Goal: Task Accomplishment & Management: Manage account settings

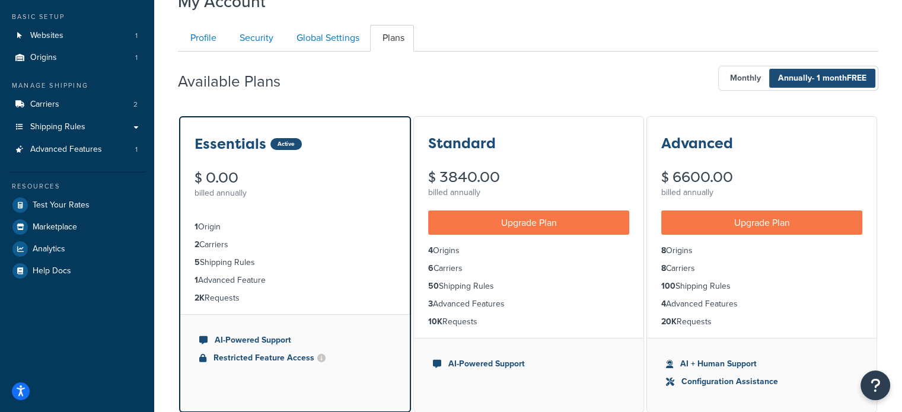
scroll to position [59, 0]
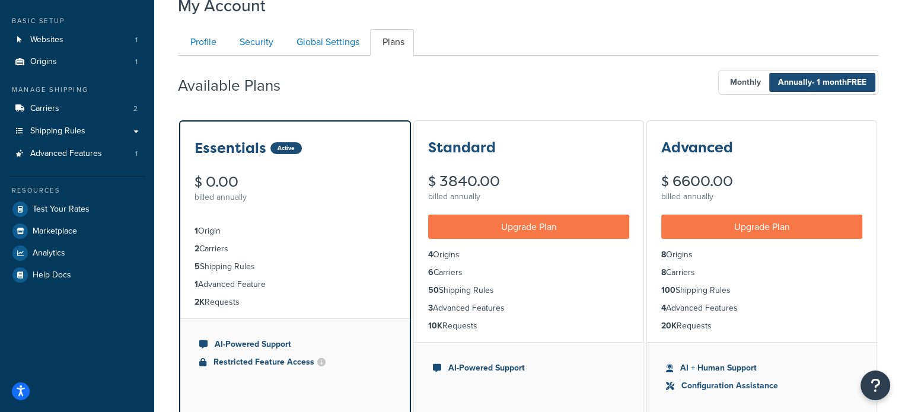
click at [797, 23] on div "Profile Security Global Settings Plans Your Profile contains contact informatio…" at bounding box center [528, 327] width 701 height 609
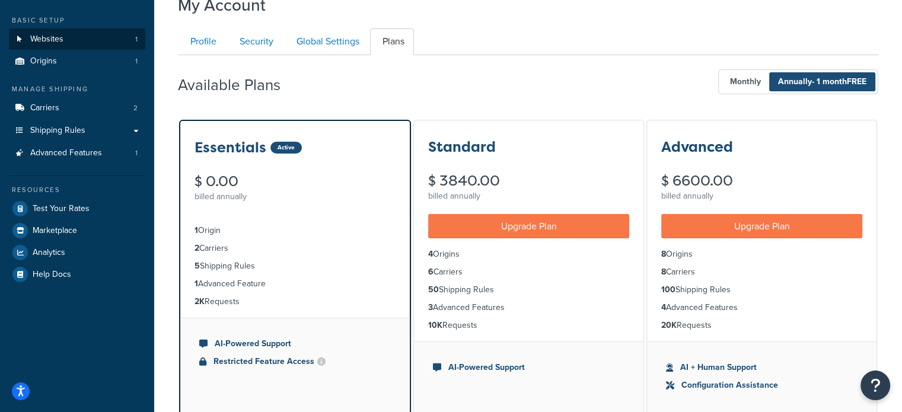
scroll to position [0, 0]
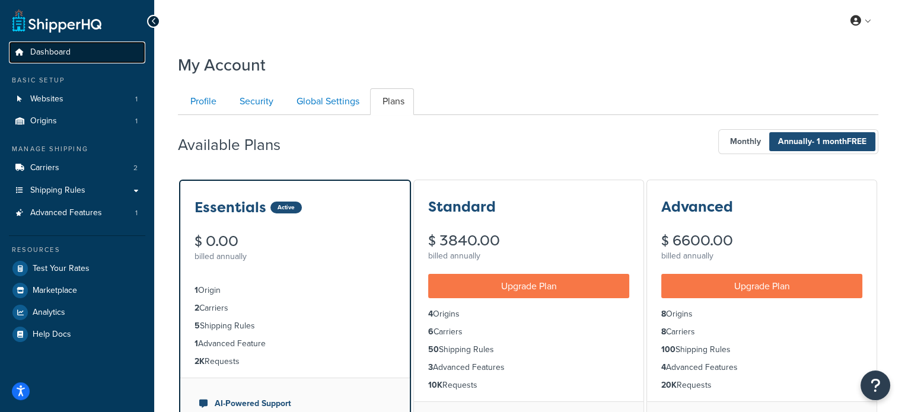
click at [65, 55] on span "Dashboard" at bounding box center [50, 52] width 40 height 10
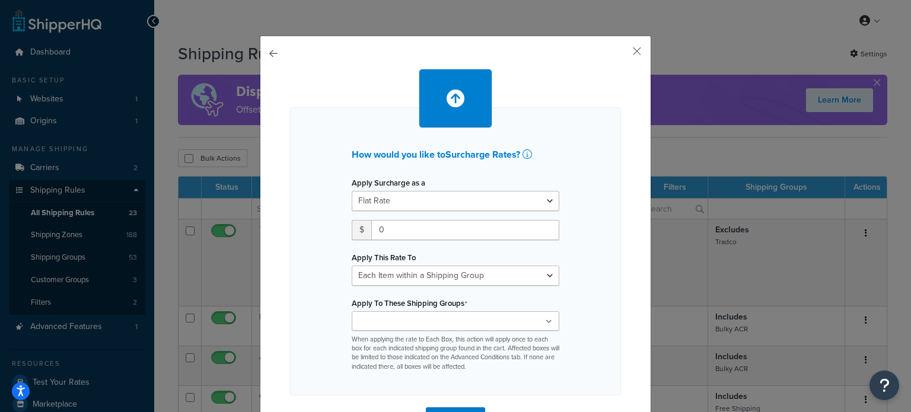
select select "ITEM"
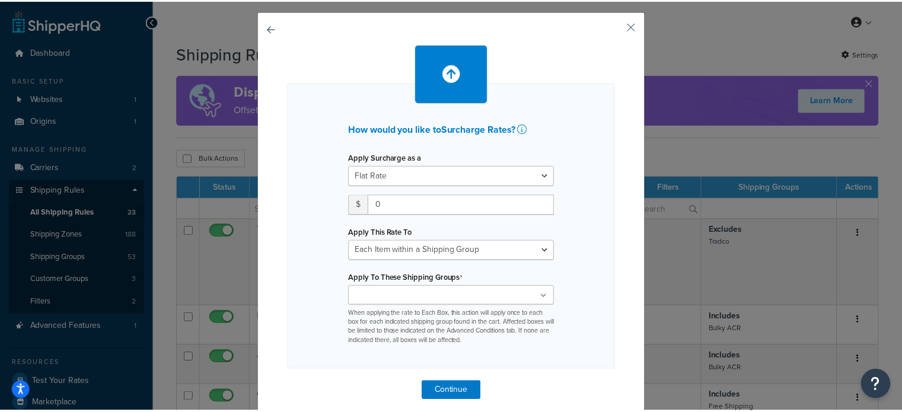
scroll to position [38, 0]
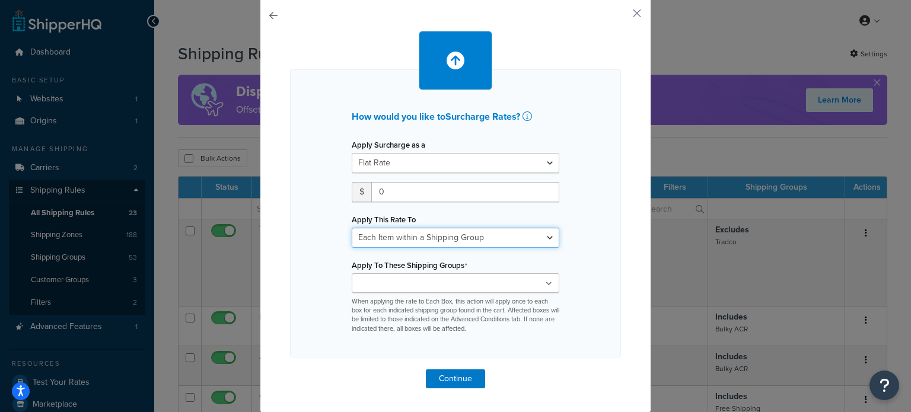
click at [412, 237] on select "Each Shipment in the Cart Each Shipping Group in the Cart Each Item within a Sh…" at bounding box center [456, 238] width 208 height 20
click at [627, 9] on div "How would you like to Surcharge Rates ? Apply Surcharge as a Flat Rate Percenta…" at bounding box center [456, 205] width 392 height 415
click at [621, 16] on button "button" at bounding box center [619, 17] width 3 height 3
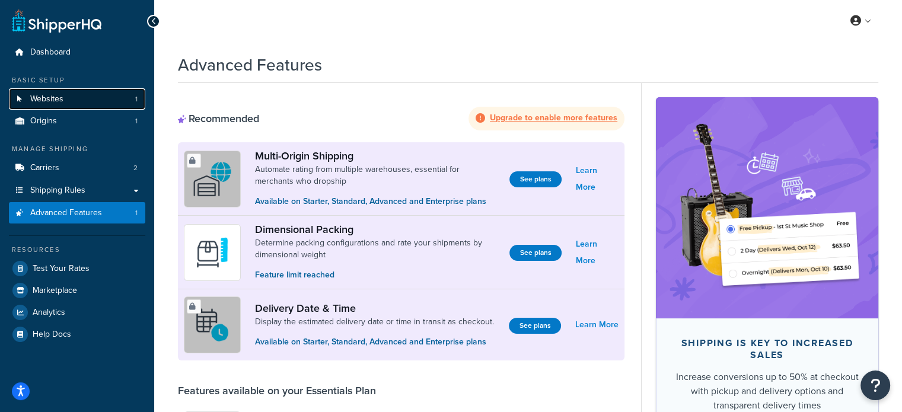
click at [74, 104] on link "Websites 1" at bounding box center [77, 99] width 136 height 22
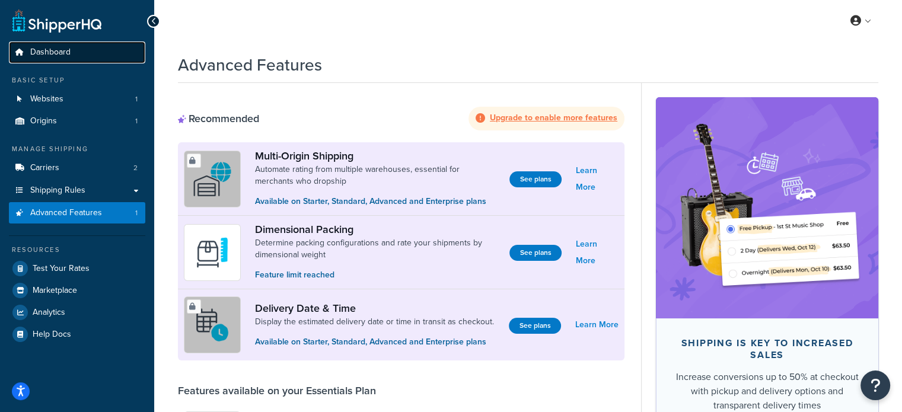
click at [58, 46] on link "Dashboard" at bounding box center [77, 53] width 136 height 22
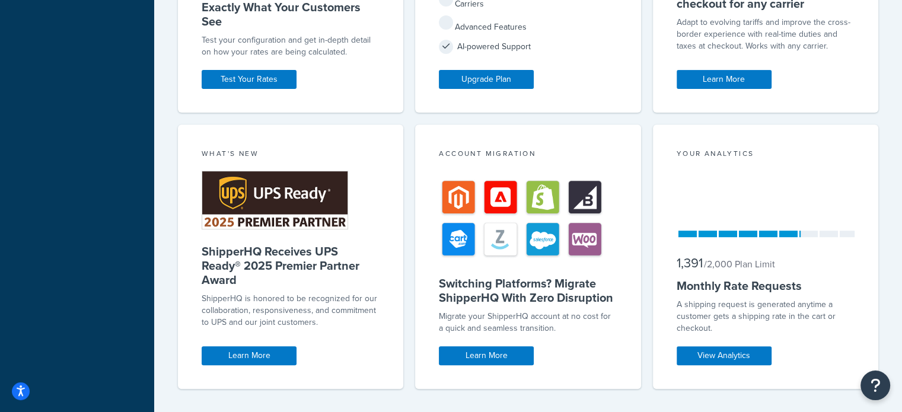
scroll to position [468, 0]
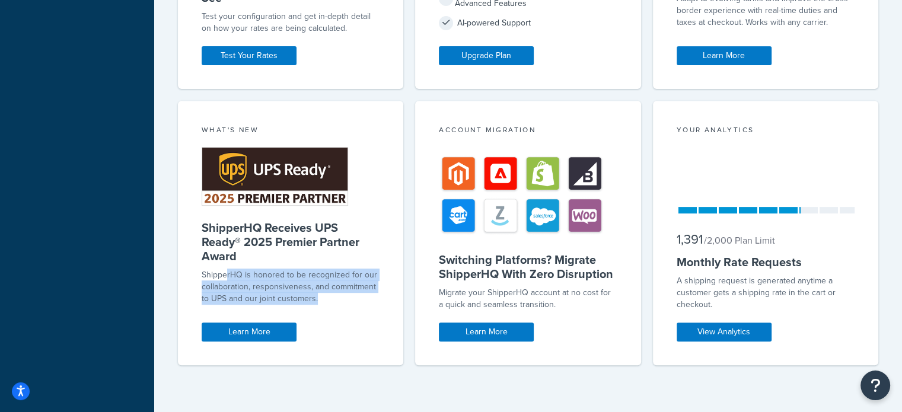
drag, startPoint x: 228, startPoint y: 275, endPoint x: 348, endPoint y: 304, distance: 123.5
click at [348, 304] on div "What's New ShipperHQ Receives UPS Ready® 2025 Premier Partner Award ShipperHQ i…" at bounding box center [290, 233] width 225 height 265
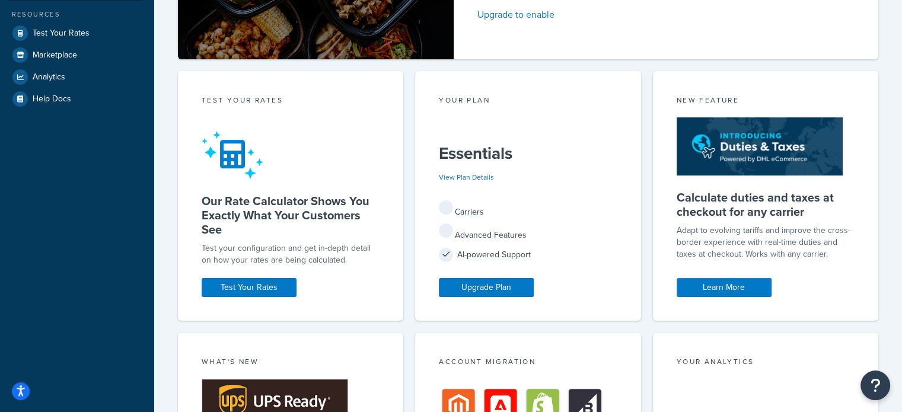
scroll to position [230, 0]
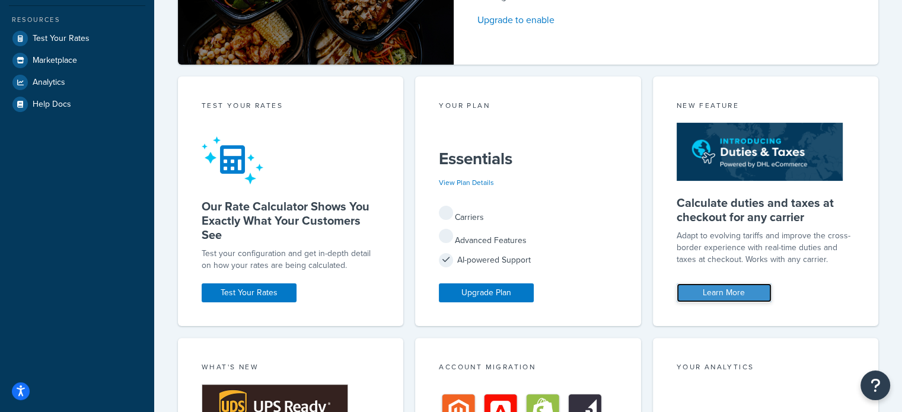
click at [725, 294] on link "Learn More" at bounding box center [724, 293] width 95 height 19
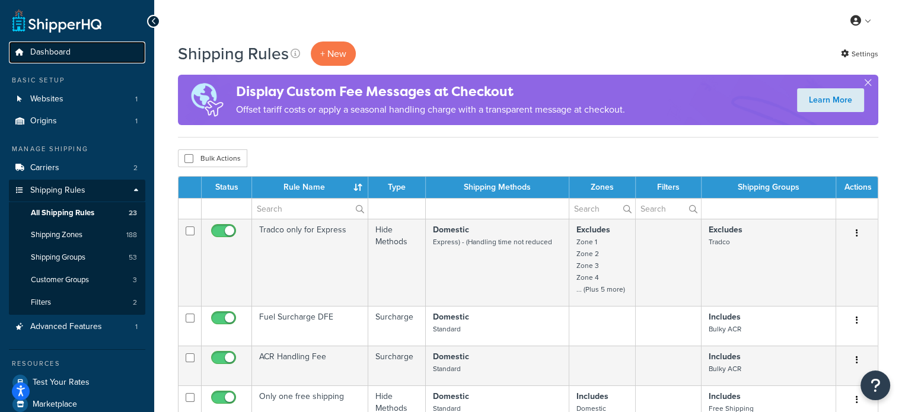
click at [66, 44] on link "Dashboard" at bounding box center [77, 53] width 136 height 22
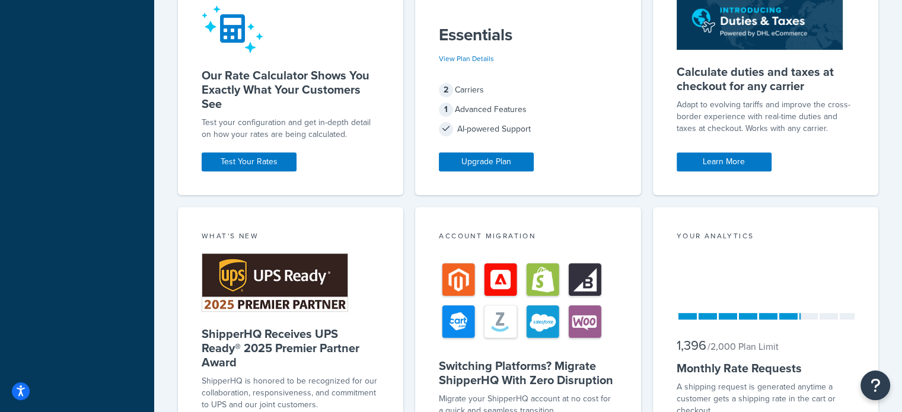
scroll to position [415, 0]
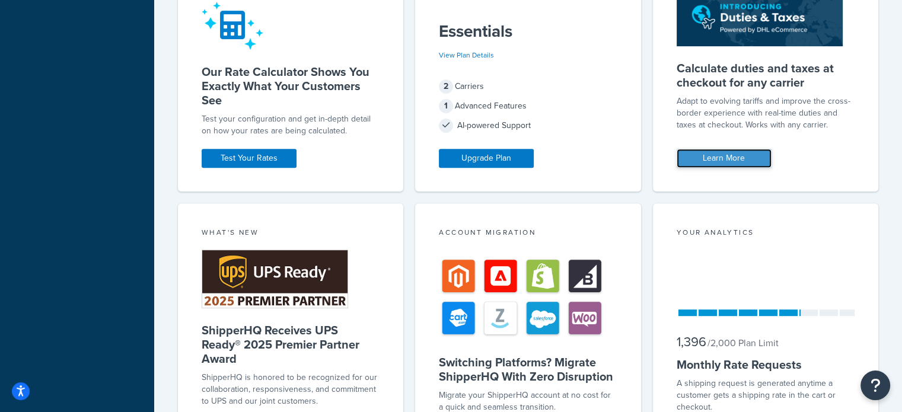
click at [734, 152] on link "Learn More" at bounding box center [724, 158] width 95 height 19
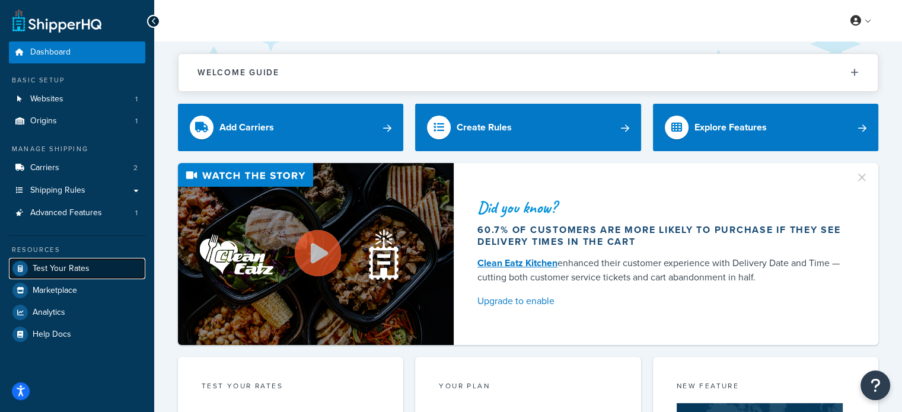
click at [66, 265] on span "Test Your Rates" at bounding box center [61, 269] width 57 height 10
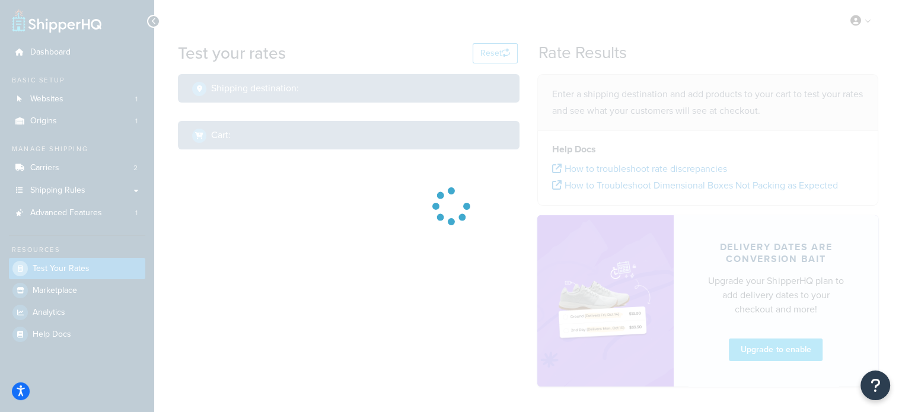
select select "TX"
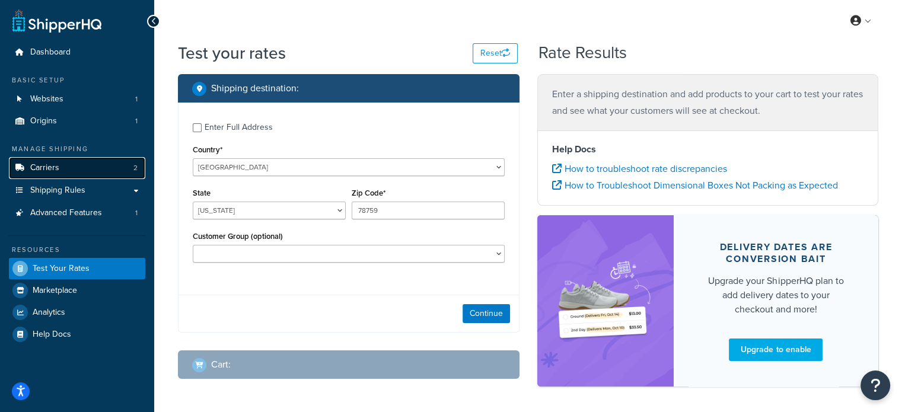
click at [77, 164] on link "Carriers 2" at bounding box center [77, 168] width 136 height 22
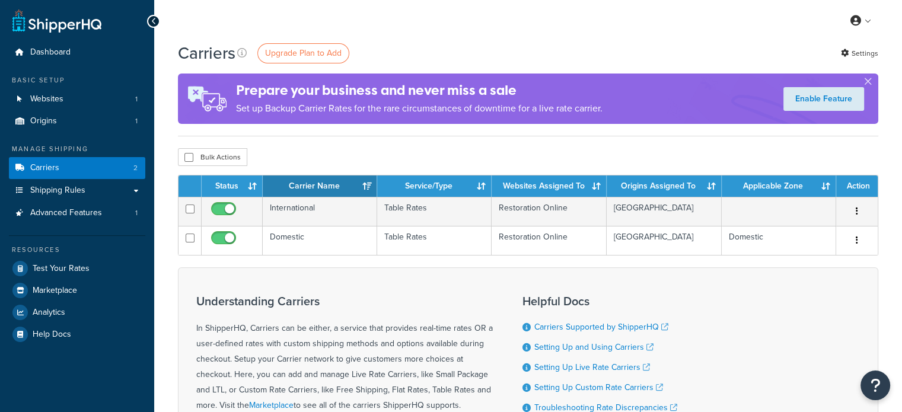
click at [337, 236] on td "Domestic" at bounding box center [320, 240] width 115 height 29
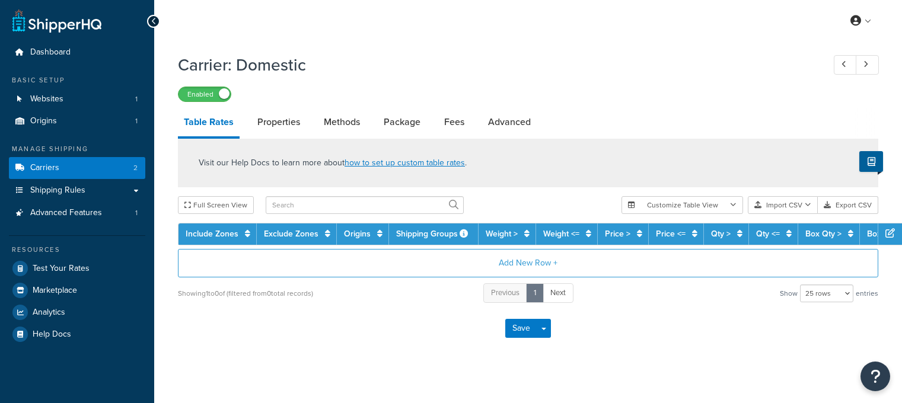
select select "25"
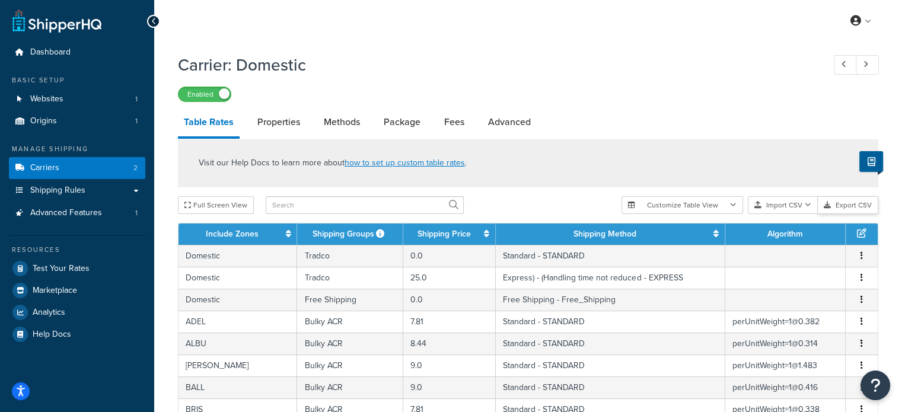
click at [825, 201] on button "Export CSV" at bounding box center [848, 205] width 61 height 18
click at [77, 189] on span "Shipping Rules" at bounding box center [57, 191] width 55 height 10
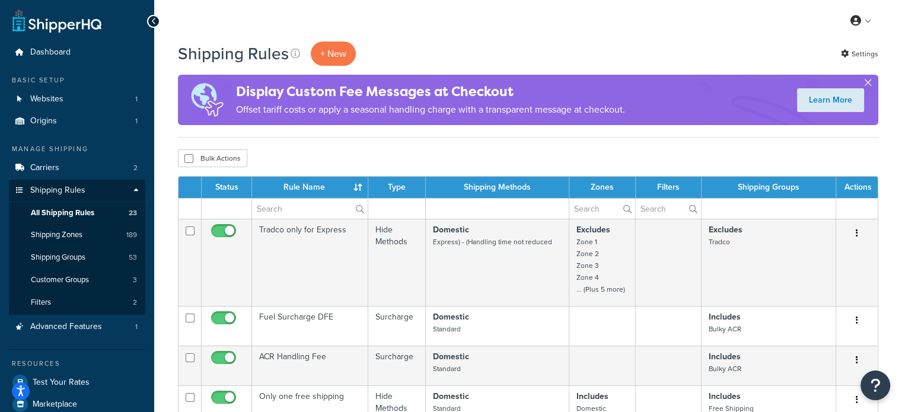
click at [867, 84] on button "button" at bounding box center [868, 85] width 3 height 3
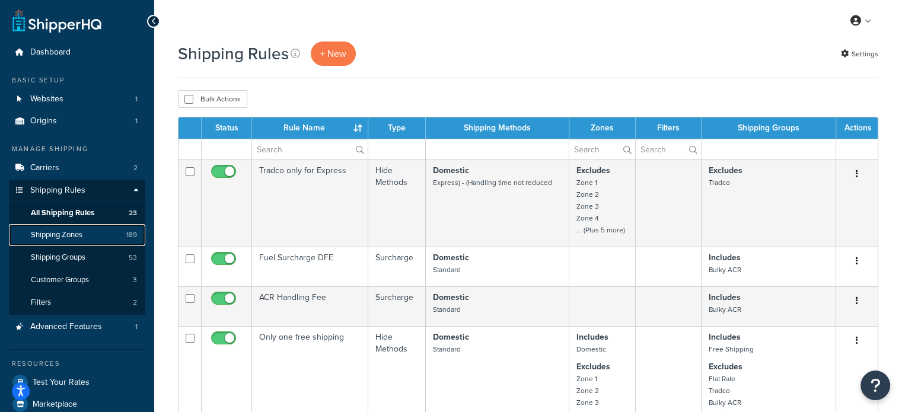
click at [77, 242] on link "Shipping Zones 189" at bounding box center [77, 235] width 136 height 22
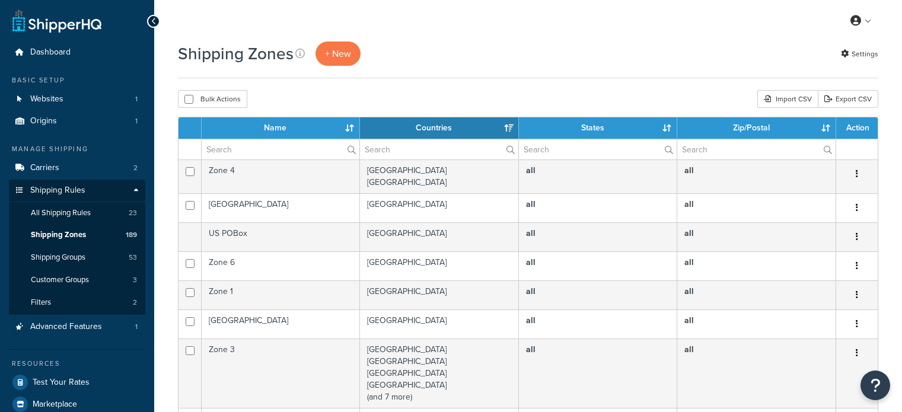
select select "15"
click at [285, 150] on input "text" at bounding box center [281, 149] width 158 height 20
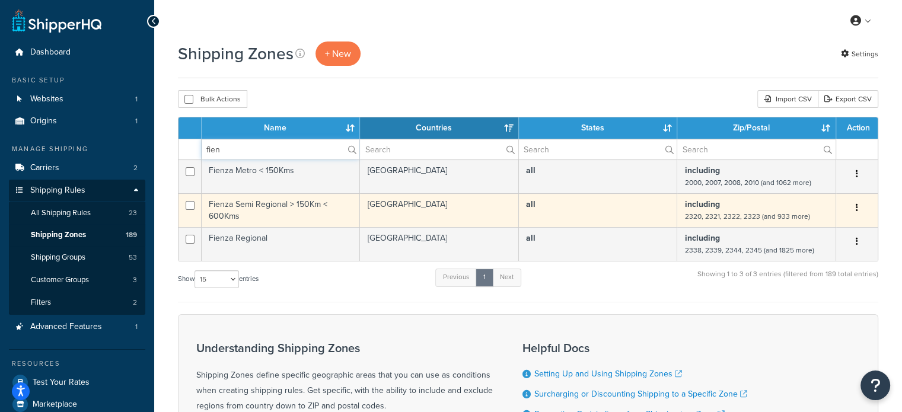
type input "fien"
click at [739, 204] on td "including 2320, 2321, 2322, 2323 (and 933 more)" at bounding box center [757, 210] width 159 height 34
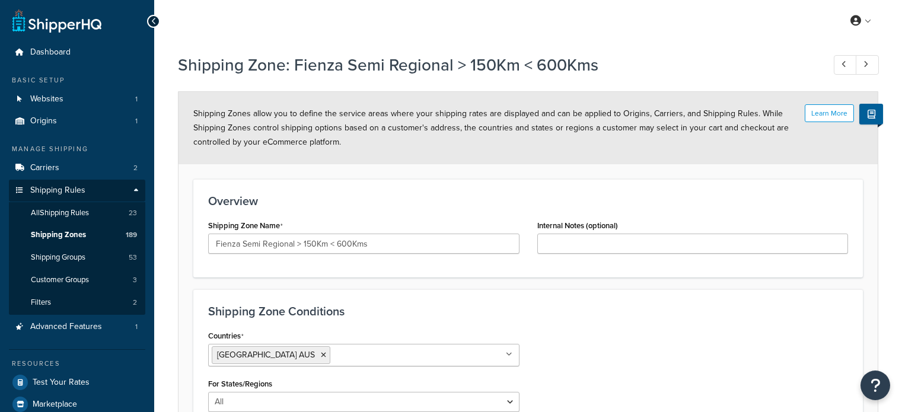
select select "including"
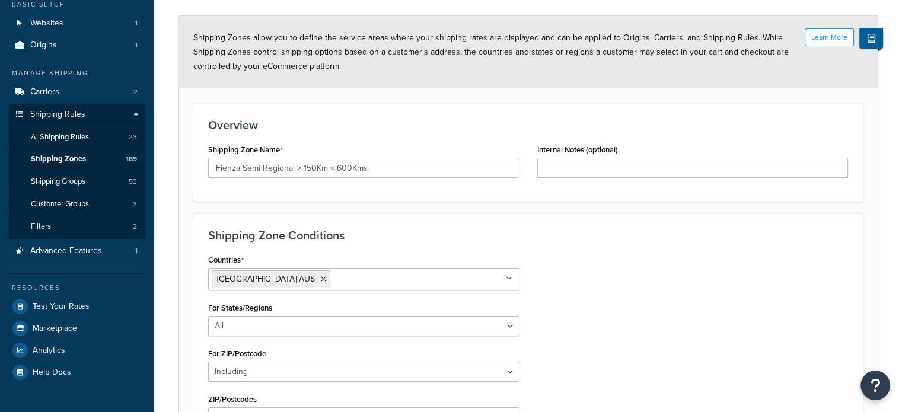
scroll to position [259, 0]
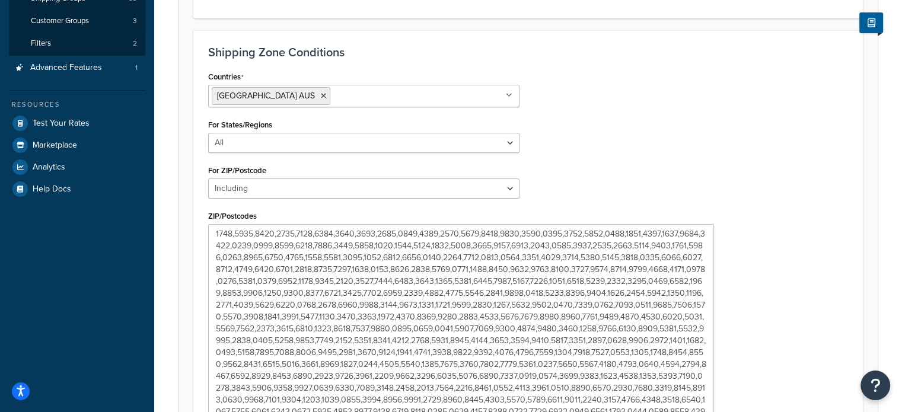
drag, startPoint x: 536, startPoint y: 275, endPoint x: 647, endPoint y: 185, distance: 143.4
click at [712, 400] on textarea "ZIP/Postcodes" at bounding box center [461, 322] width 506 height 197
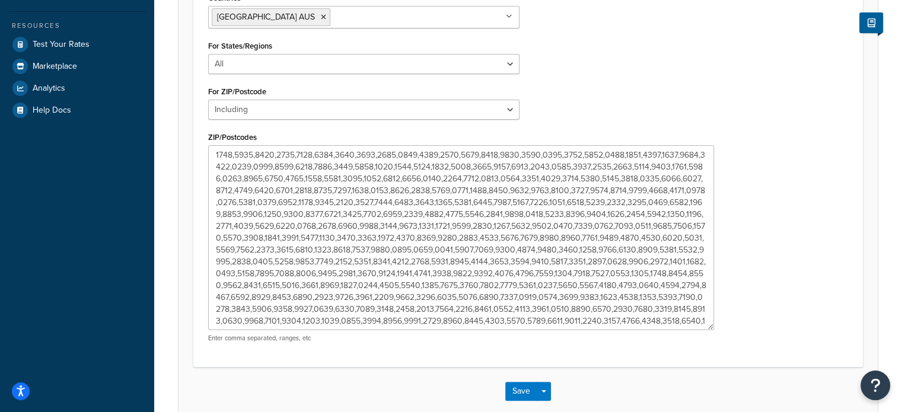
scroll to position [400, 0]
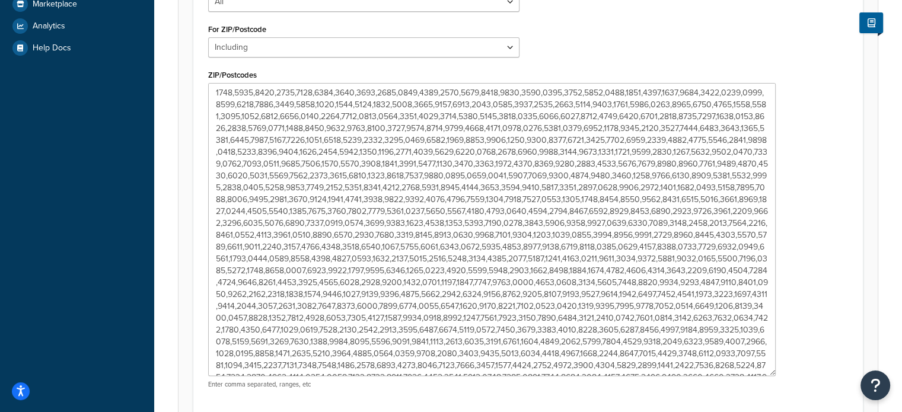
drag, startPoint x: 710, startPoint y: 264, endPoint x: 752, endPoint y: 265, distance: 42.7
click at [773, 370] on textarea "ZIP/Postcodes" at bounding box center [492, 229] width 568 height 293
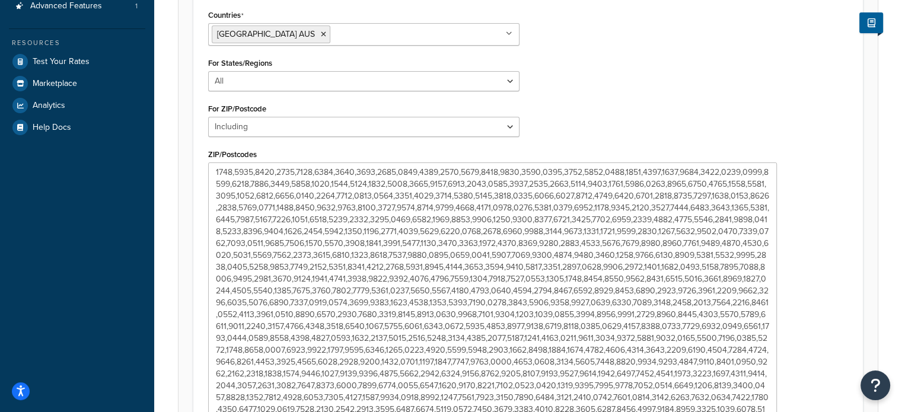
scroll to position [150, 0]
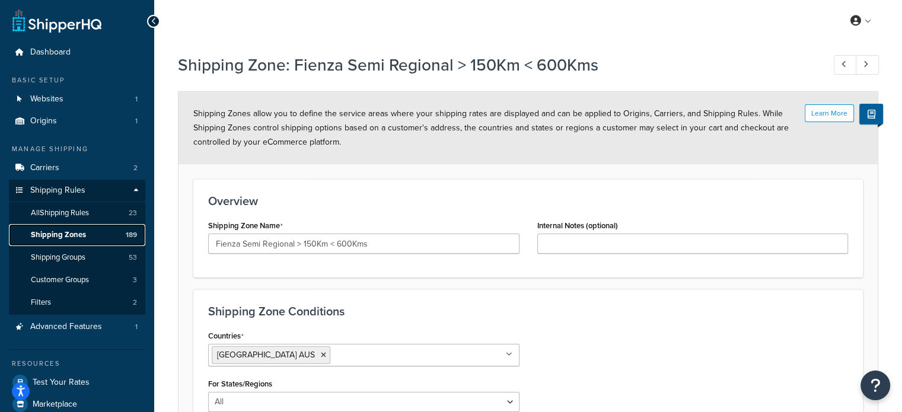
click at [85, 236] on link "Shipping Zones 189" at bounding box center [77, 235] width 136 height 22
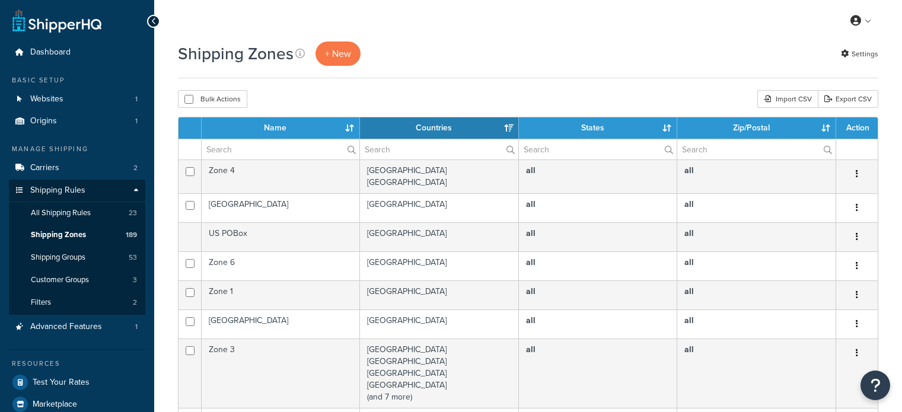
select select "15"
click at [293, 154] on input "text" at bounding box center [281, 149] width 158 height 20
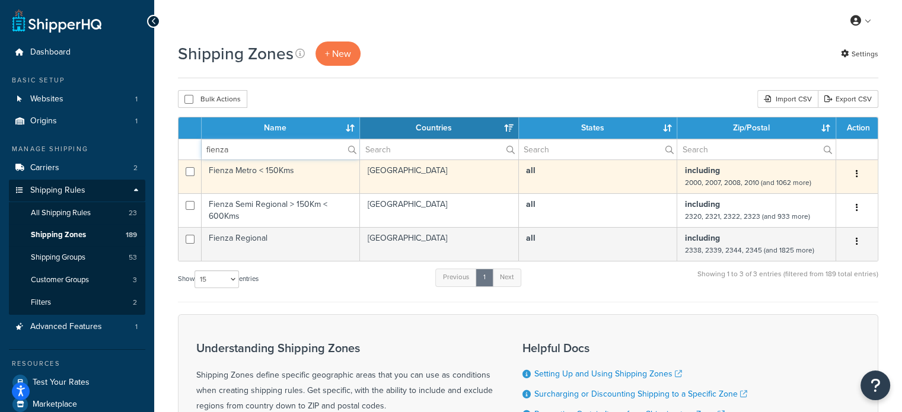
type input "fienza"
click at [765, 182] on small "2000, 2007, 2008, 2010 (and 1062 more)" at bounding box center [748, 182] width 126 height 11
click at [244, 171] on td "Fienza Metro < 150Kms" at bounding box center [281, 177] width 158 height 34
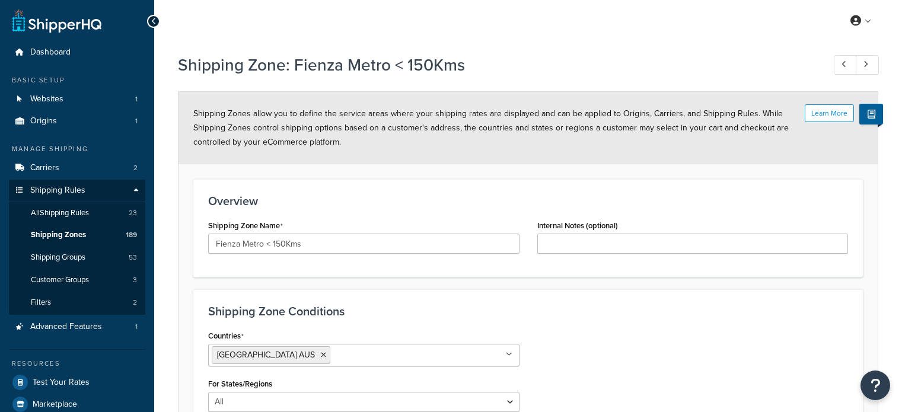
select select "including"
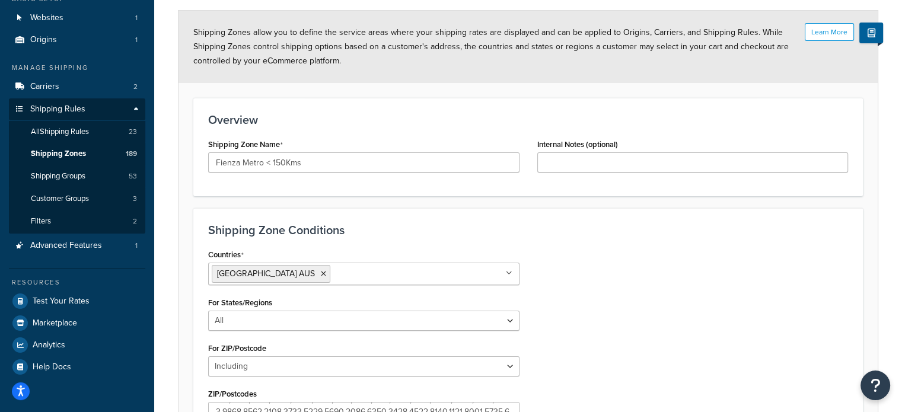
scroll to position [178, 0]
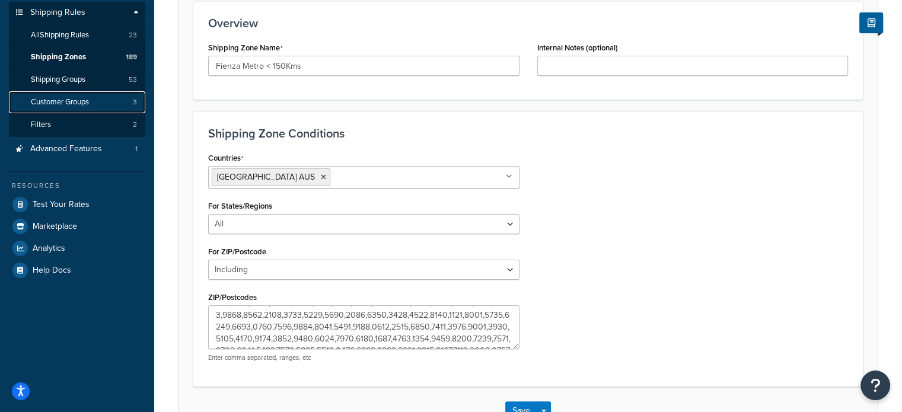
click at [75, 97] on span "Customer Groups" at bounding box center [60, 102] width 58 height 10
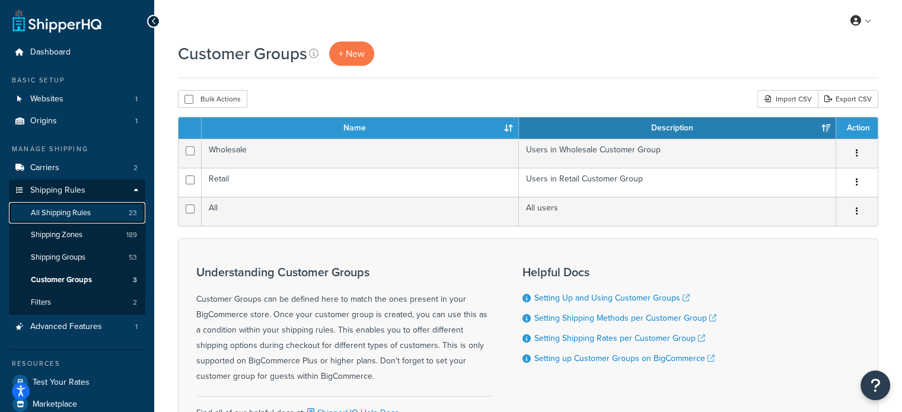
click at [61, 211] on span "All Shipping Rules" at bounding box center [61, 213] width 60 height 10
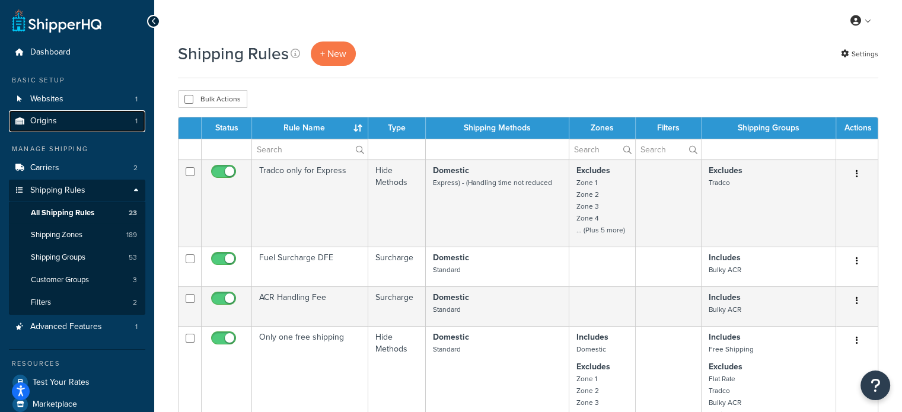
click at [85, 125] on link "Origins 1" at bounding box center [77, 121] width 136 height 22
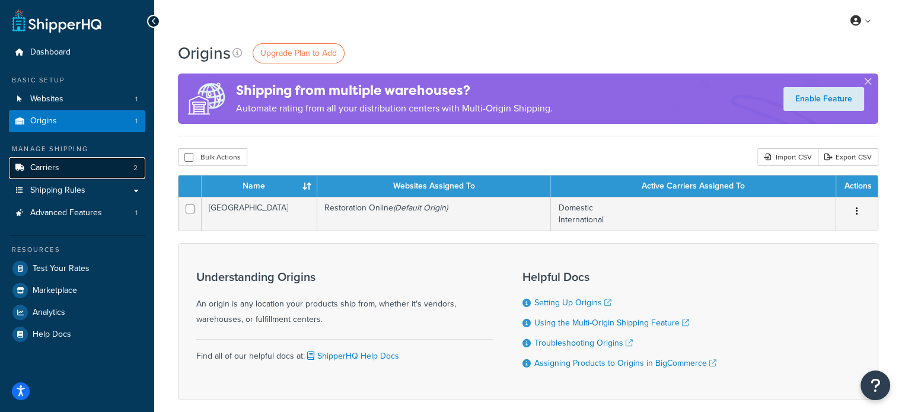
click at [69, 161] on link "Carriers 2" at bounding box center [77, 168] width 136 height 22
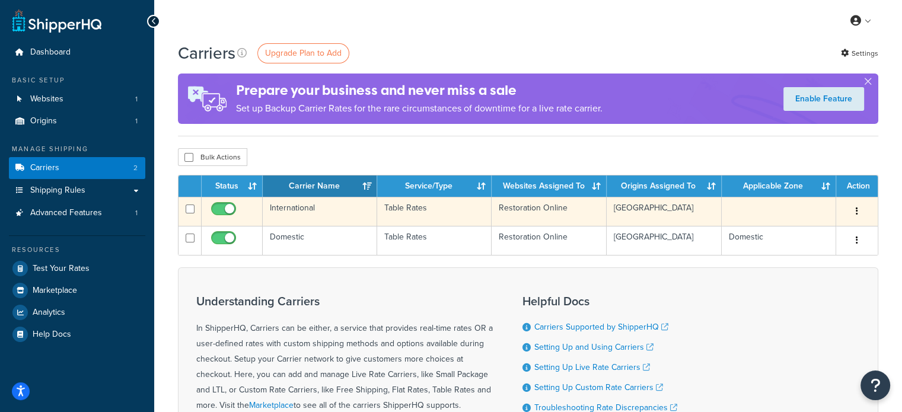
click at [318, 215] on td "International" at bounding box center [320, 211] width 115 height 29
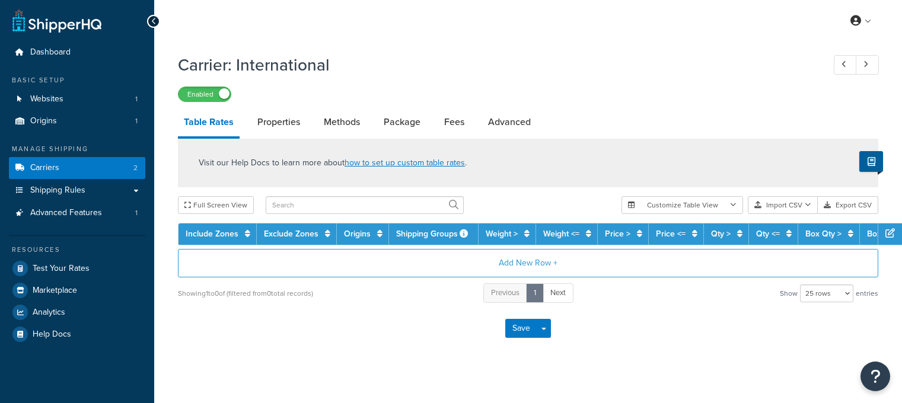
select select "25"
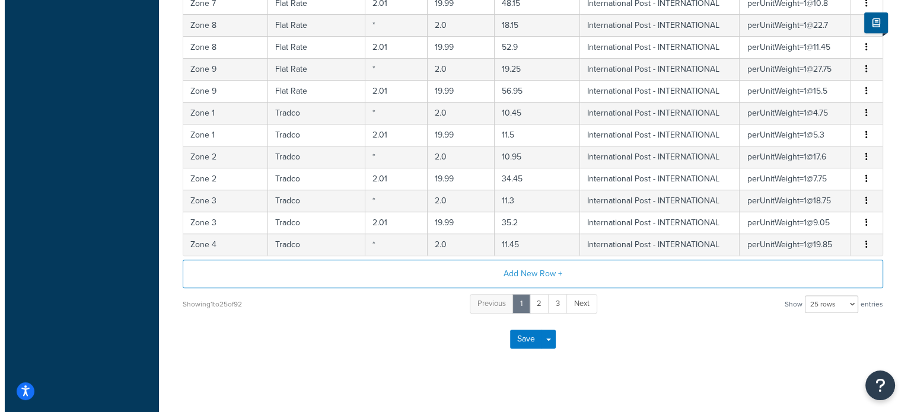
scroll to position [546, 0]
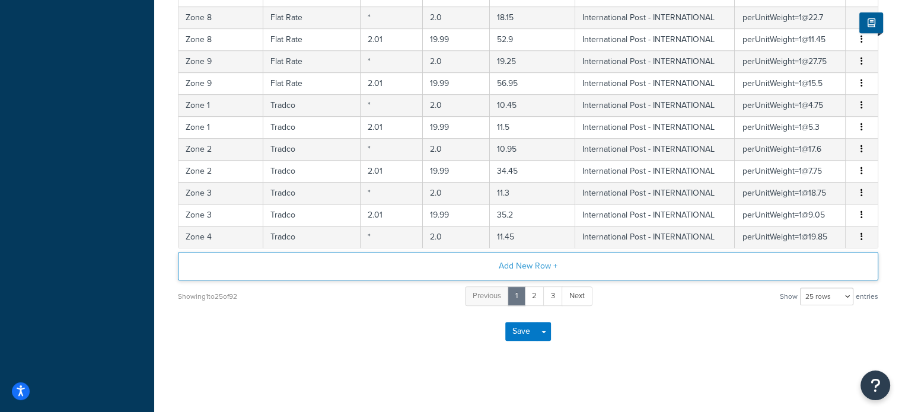
click at [529, 263] on button "Add New Row +" at bounding box center [528, 266] width 701 height 28
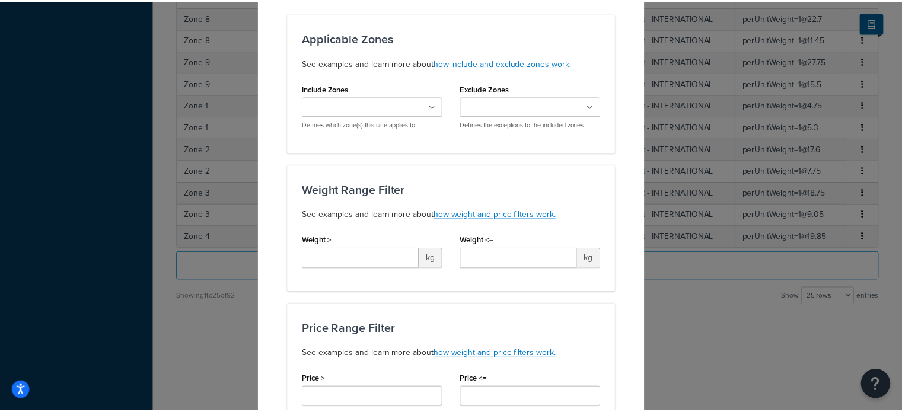
scroll to position [0, 0]
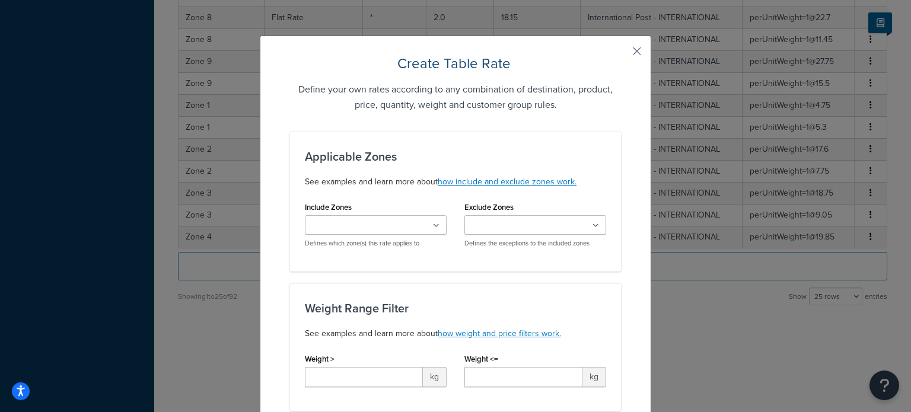
click at [621, 54] on button "button" at bounding box center [619, 55] width 3 height 3
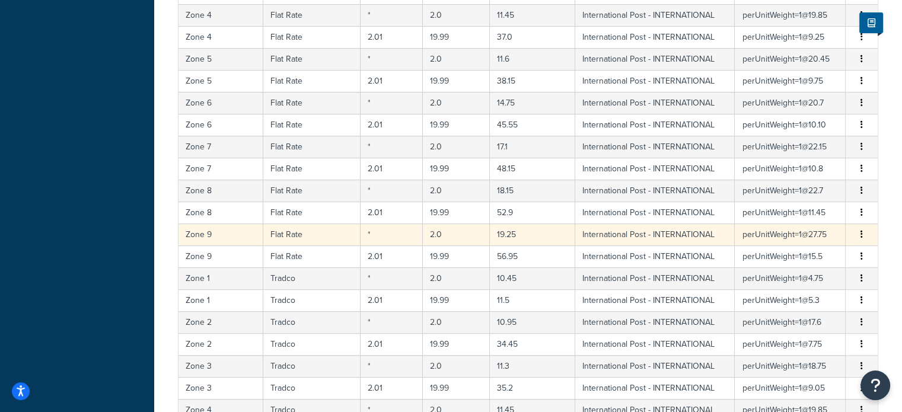
scroll to position [546, 0]
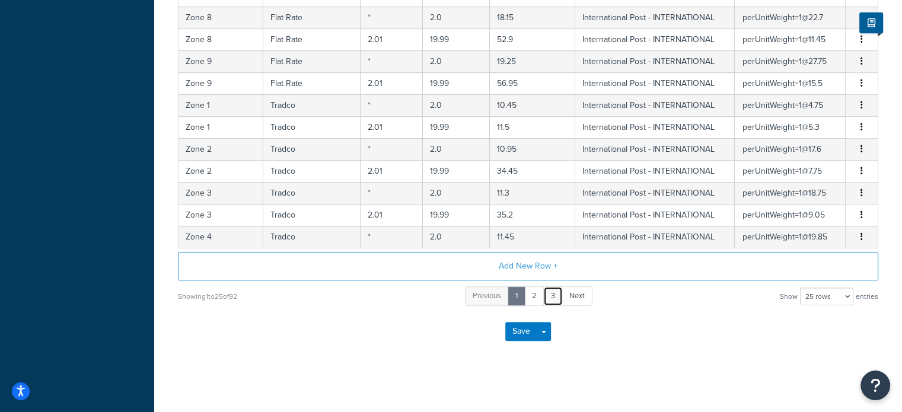
click at [549, 291] on link "3" at bounding box center [553, 297] width 20 height 20
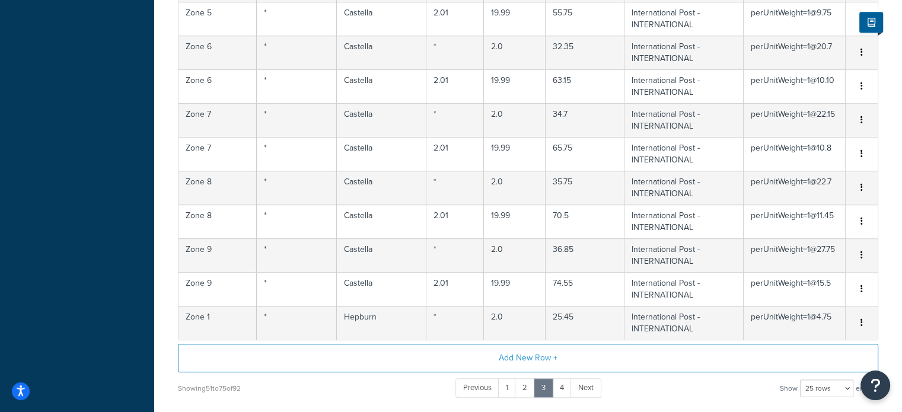
scroll to position [866, 0]
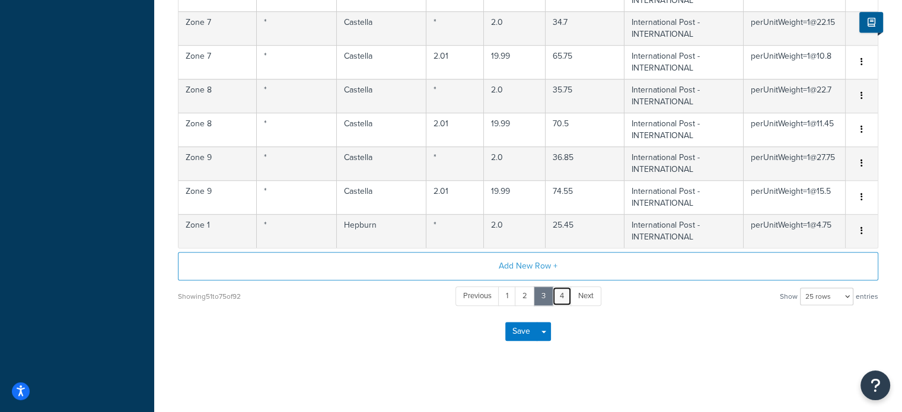
click at [567, 295] on link "4" at bounding box center [562, 297] width 20 height 20
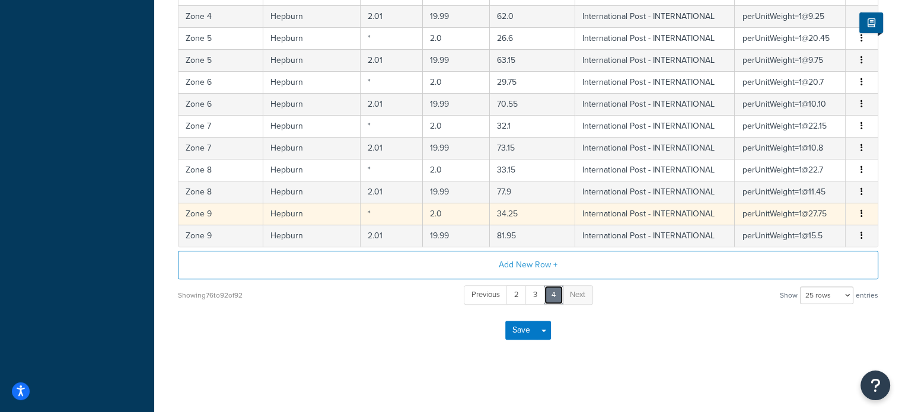
scroll to position [134, 0]
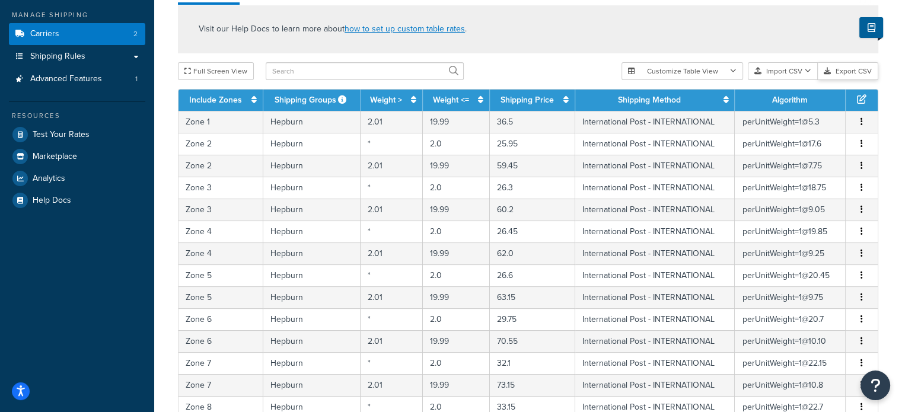
click at [851, 75] on button "Export CSV" at bounding box center [848, 71] width 61 height 18
click at [85, 133] on span "Test Your Rates" at bounding box center [61, 135] width 57 height 10
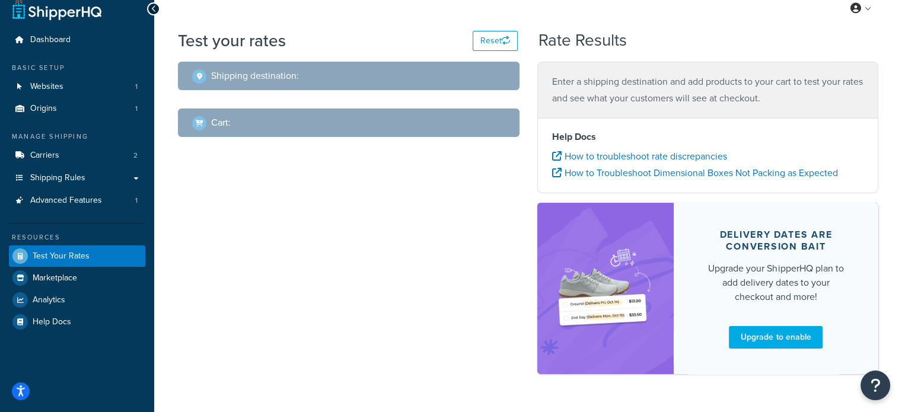
scroll to position [45, 0]
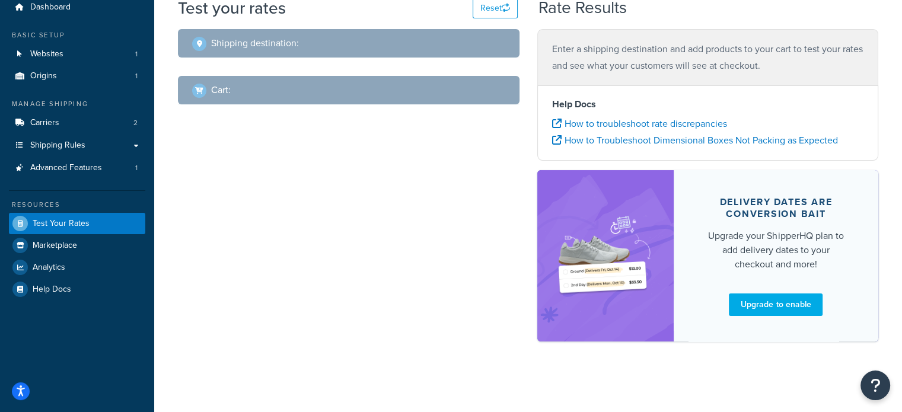
select select "TX"
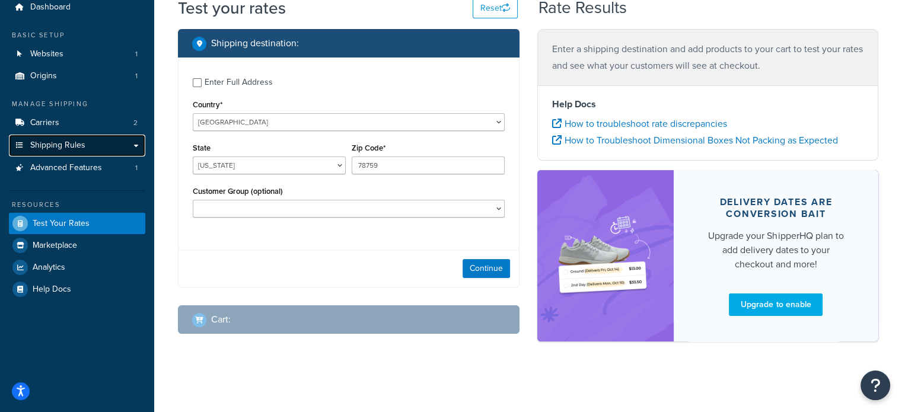
click at [85, 144] on link "Shipping Rules" at bounding box center [77, 146] width 136 height 22
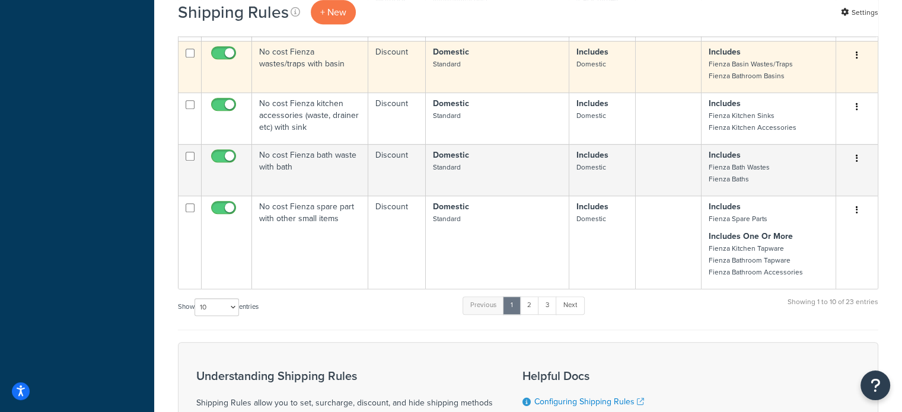
scroll to position [768, 0]
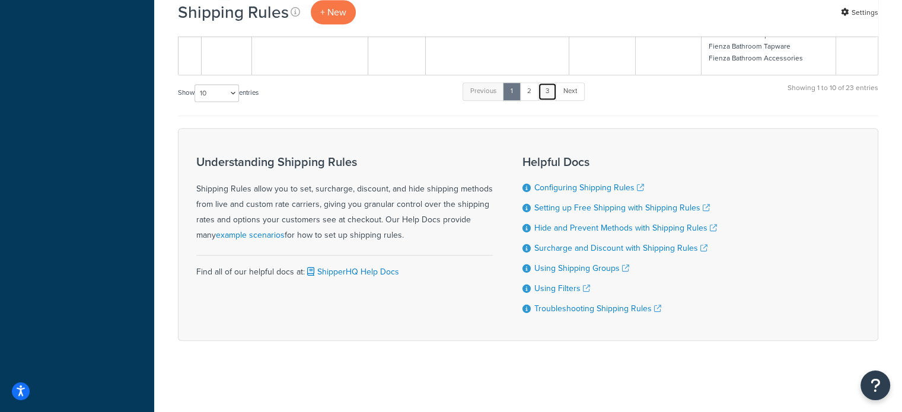
click at [546, 90] on link "3" at bounding box center [547, 91] width 19 height 18
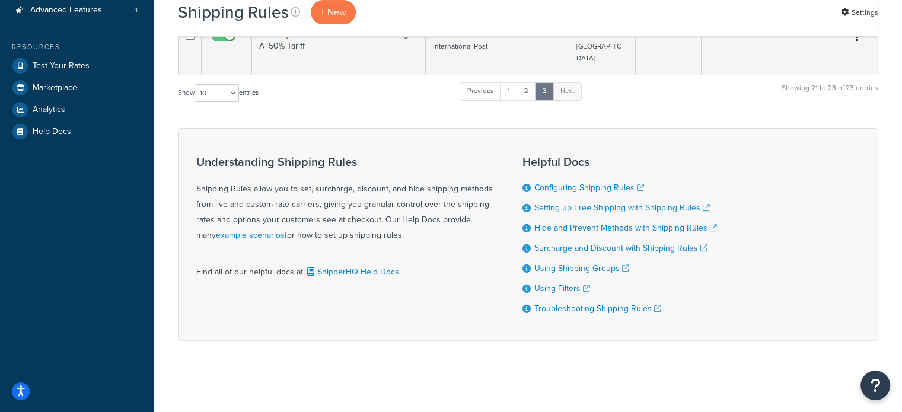
scroll to position [306, 0]
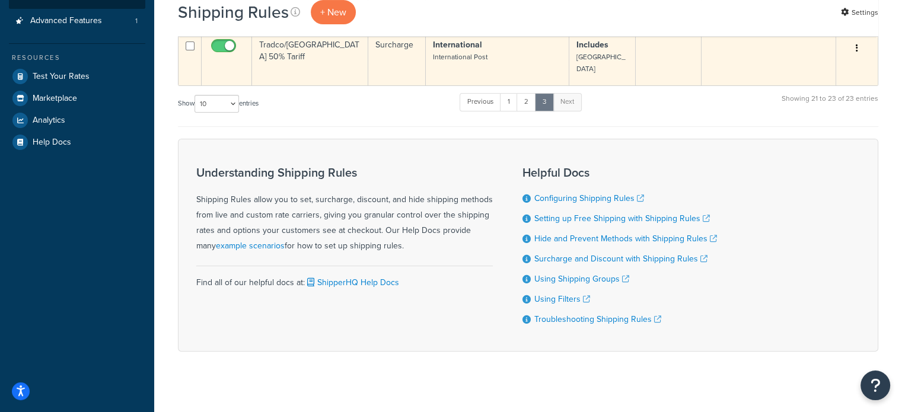
click at [220, 46] on input "checkbox" at bounding box center [225, 49] width 33 height 15
checkbox input "false"
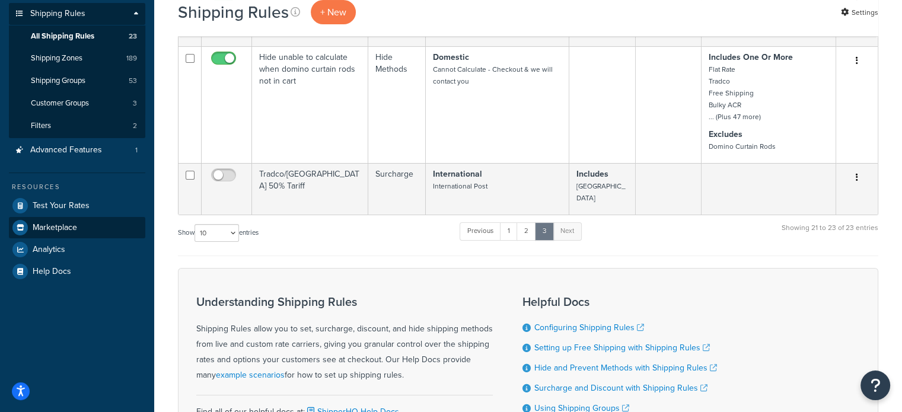
scroll to position [0, 0]
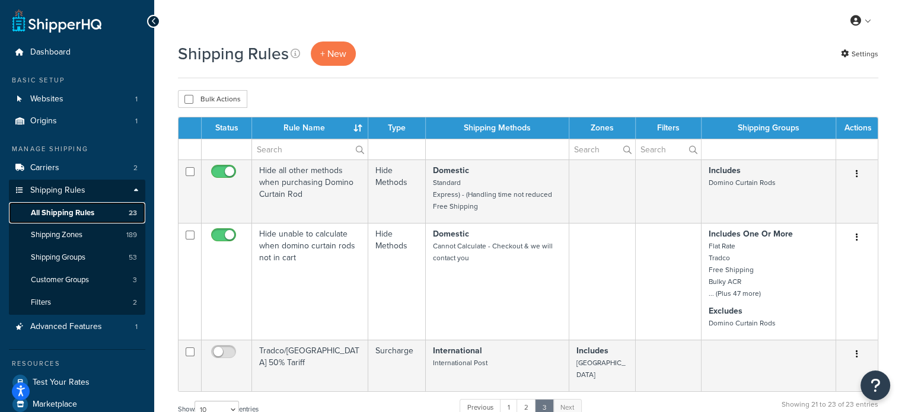
click at [70, 211] on span "All Shipping Rules" at bounding box center [62, 213] width 63 height 10
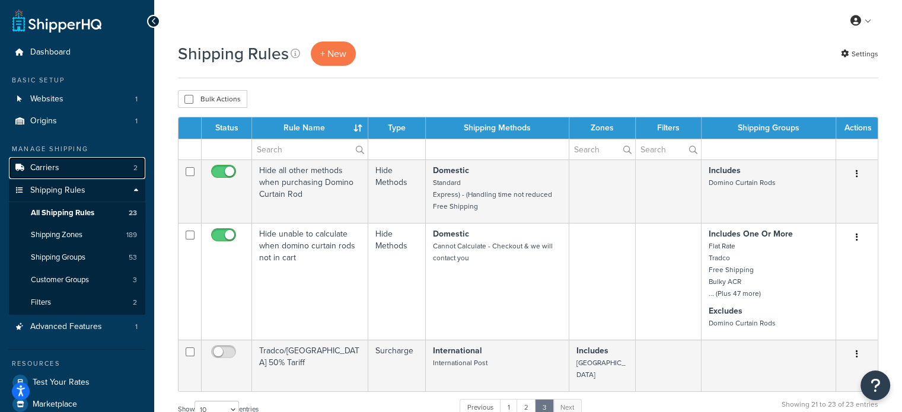
click at [59, 170] on link "Carriers 2" at bounding box center [77, 168] width 136 height 22
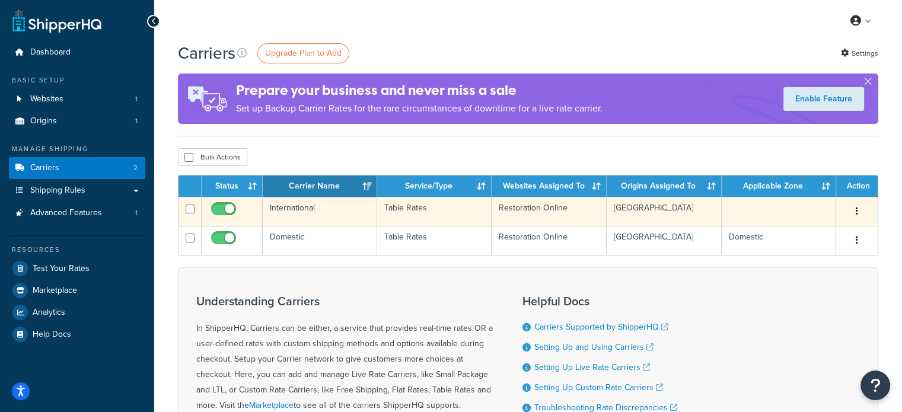
click at [317, 215] on td "International" at bounding box center [320, 211] width 115 height 29
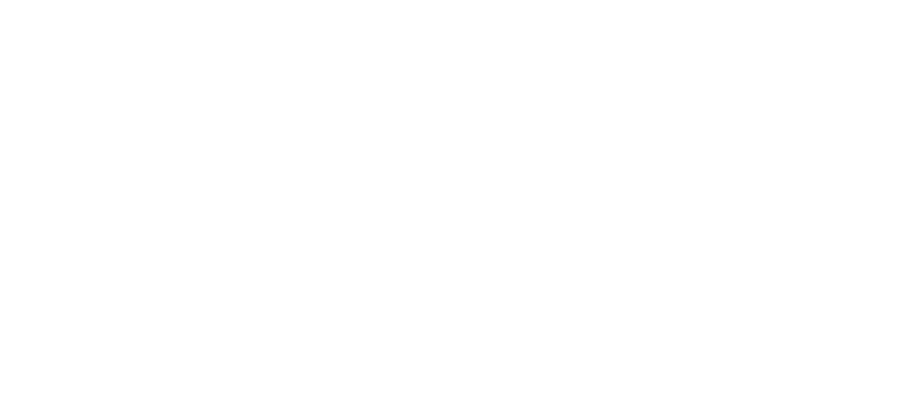
select select "25"
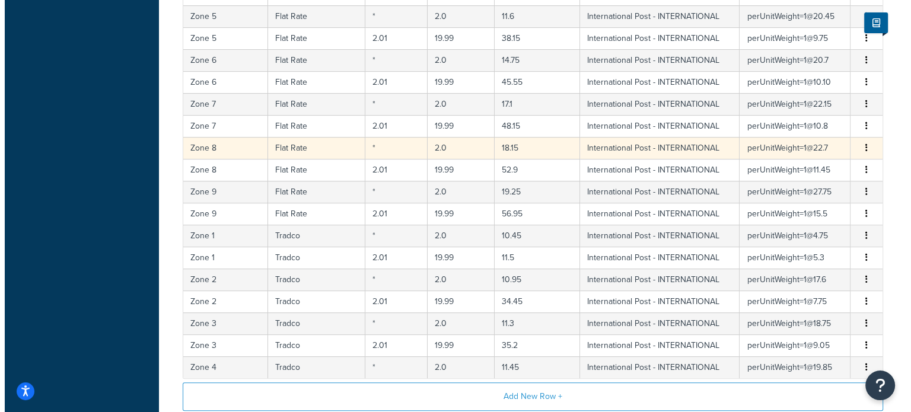
scroll to position [546, 0]
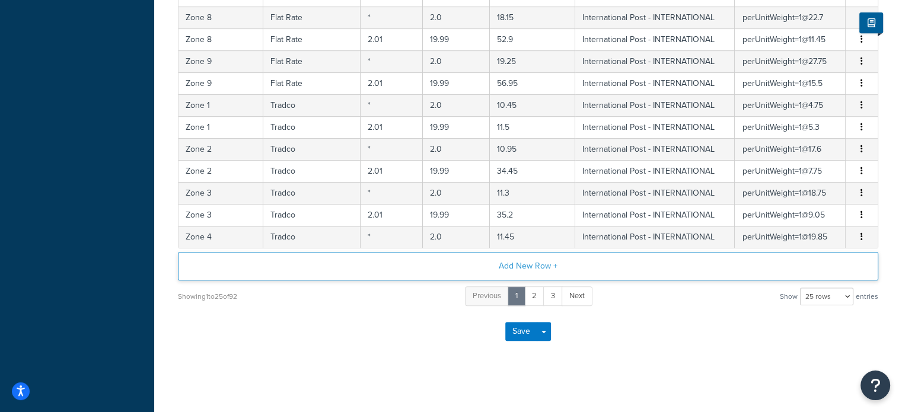
click at [555, 260] on button "Add New Row +" at bounding box center [528, 266] width 701 height 28
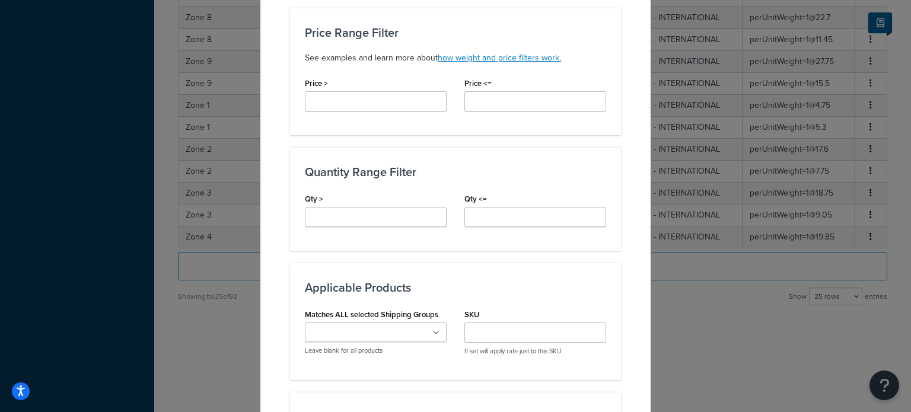
scroll to position [712, 0]
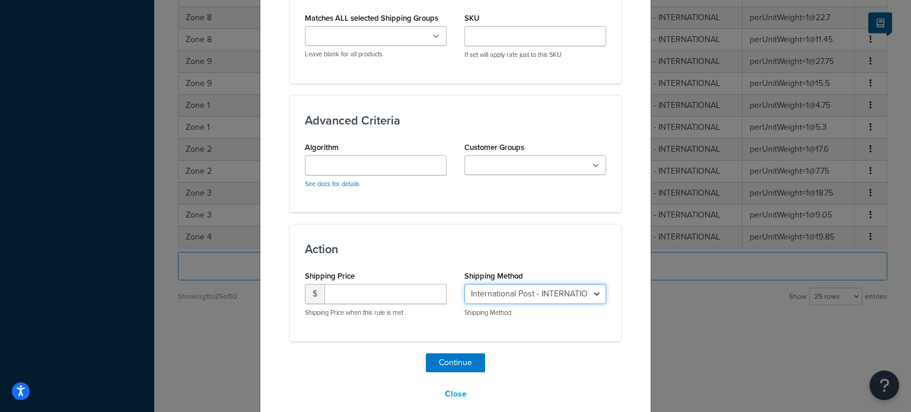
click at [570, 293] on select "International Post - INTERNATIONAL Cannot Calculate - Checkout & we will contac…" at bounding box center [536, 294] width 142 height 20
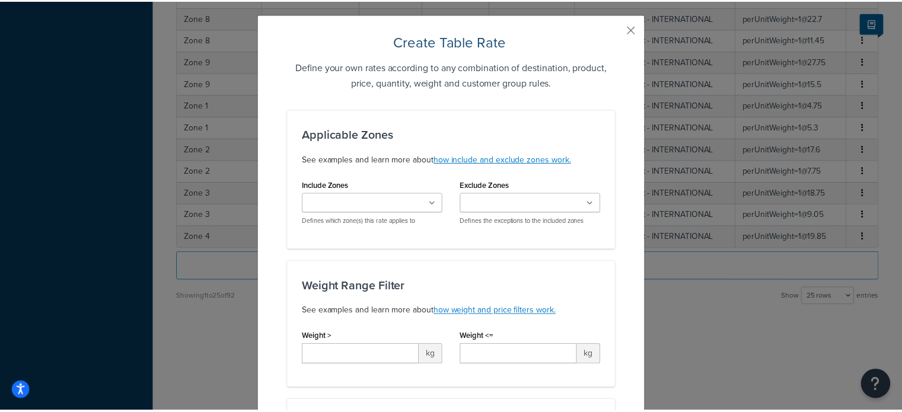
scroll to position [0, 0]
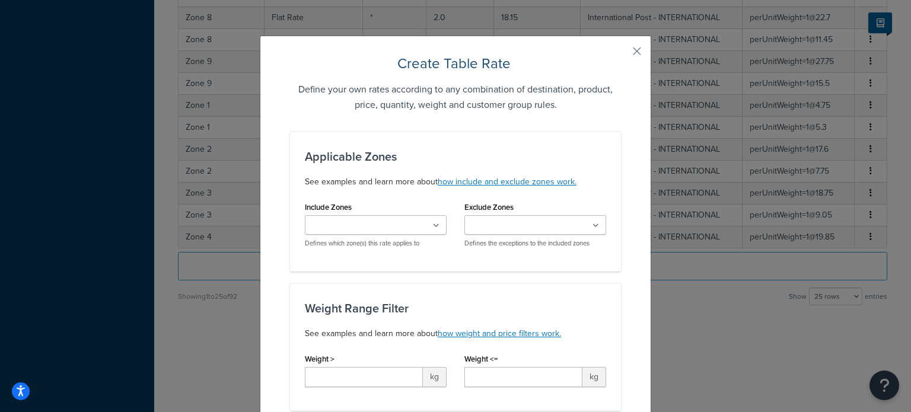
click at [621, 54] on button "button" at bounding box center [619, 55] width 3 height 3
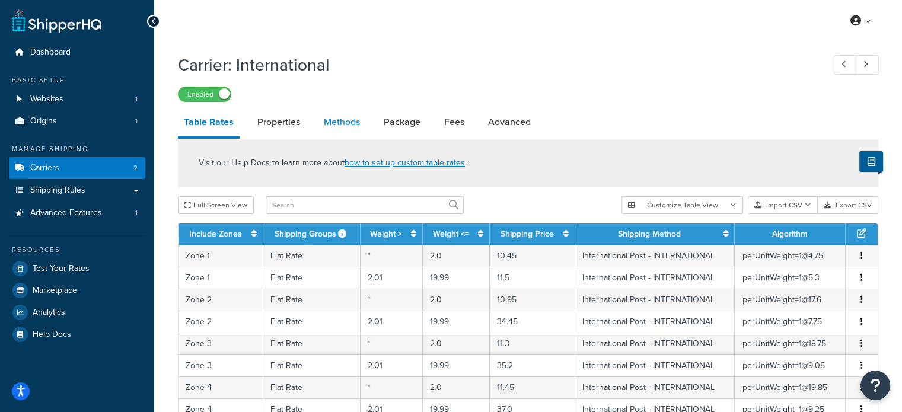
click at [331, 122] on link "Methods" at bounding box center [342, 122] width 48 height 28
select select "25"
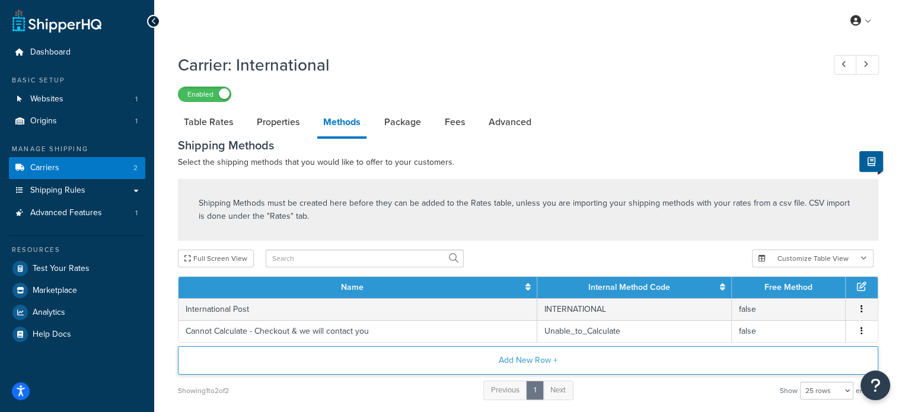
click at [527, 363] on button "Add New Row +" at bounding box center [528, 361] width 701 height 28
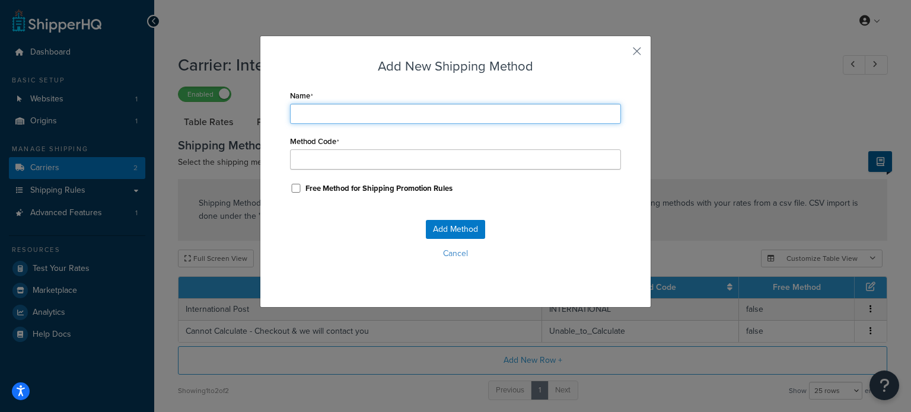
click at [383, 112] on input "Name" at bounding box center [455, 114] width 331 height 20
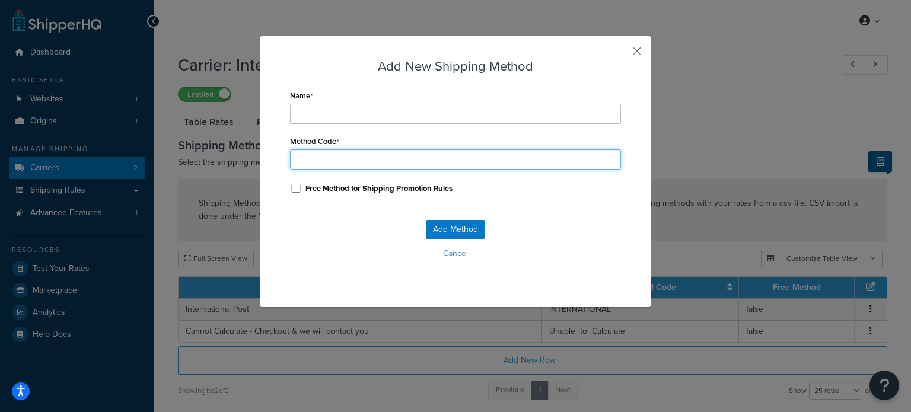
click at [309, 156] on div "Method Code" at bounding box center [455, 151] width 331 height 37
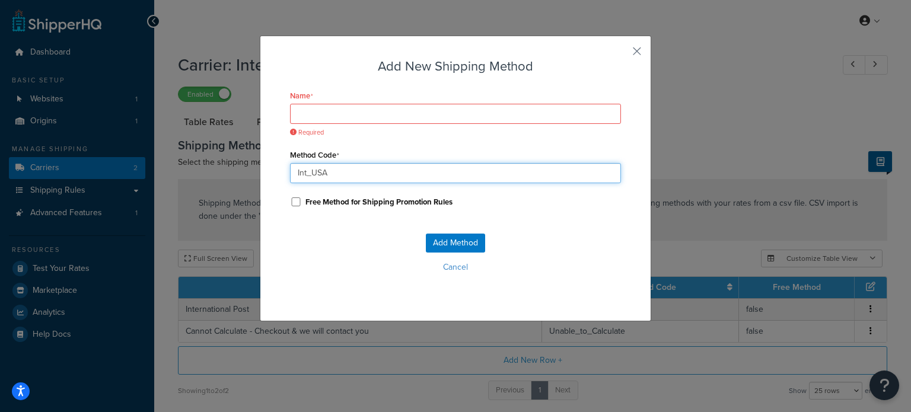
type input "Int_USA"
click at [323, 113] on input "Name" at bounding box center [455, 114] width 331 height 20
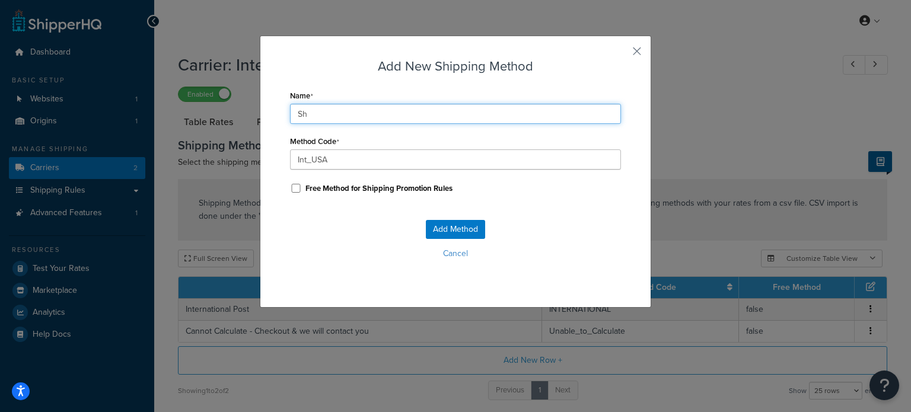
type input "S"
click at [443, 116] on input "Shipping cost only - A Tariff of up to 60% will" at bounding box center [455, 114] width 331 height 20
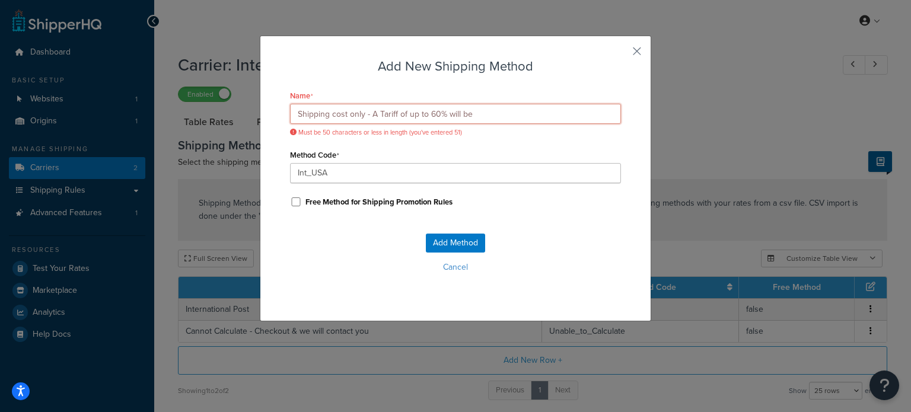
drag, startPoint x: 515, startPoint y: 118, endPoint x: 98, endPoint y: 109, distance: 416.6
click at [98, 109] on div "Add New Shipping Method Name Shipping cost only - A Tariff of up to 60% will be…" at bounding box center [455, 206] width 911 height 412
click at [503, 103] on div "Name Shipping cost only - A Tariff of up to 60% will be Must be 50 characters o…" at bounding box center [455, 112] width 331 height 50
drag, startPoint x: 526, startPoint y: 111, endPoint x: 50, endPoint y: 94, distance: 475.6
click at [50, 94] on div "Add New Shipping Method Name Shipping cost only - A Tariff of up to 60% will be…" at bounding box center [455, 206] width 911 height 412
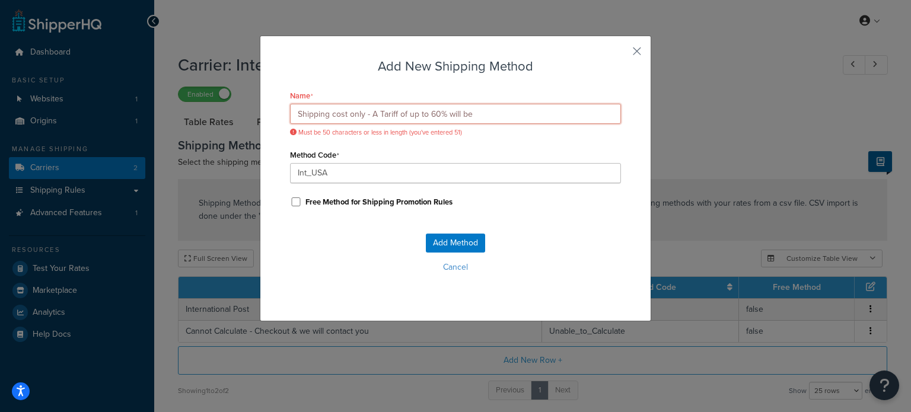
paste input "Only shipping now – Tariff (≤60%) afte"
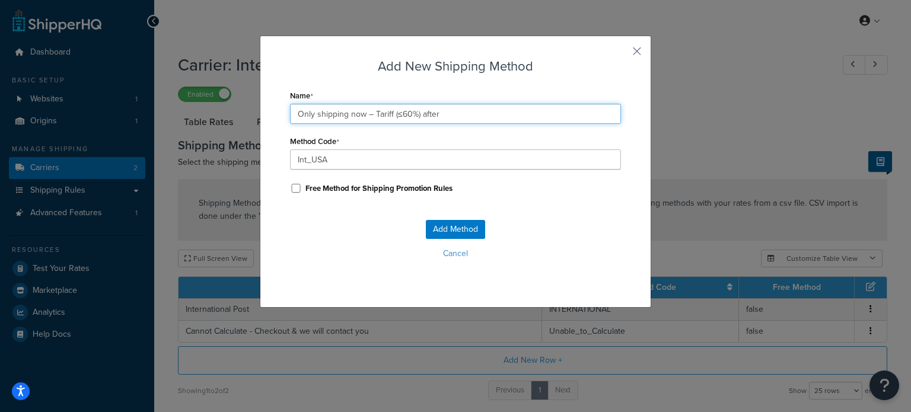
click at [425, 113] on input "Only shipping now – Tariff (≤60%) after" at bounding box center [455, 114] width 331 height 20
click at [424, 114] on input "Only shipping now – Tariff (≤60%) after" at bounding box center [455, 114] width 331 height 20
paste input "charged post-checkout"
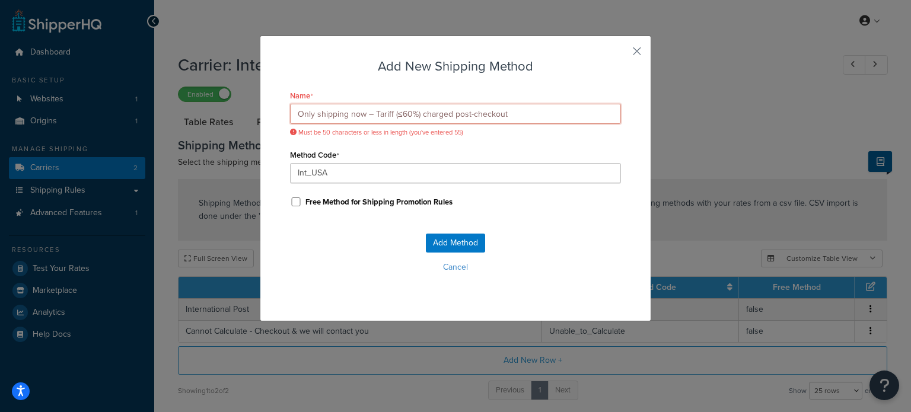
drag, startPoint x: 544, startPoint y: 113, endPoint x: -33, endPoint y: 115, distance: 577.3
click at [0, 115] on html "Accessibility Screen-Reader Guide, Feedback, and Issue Reporting | New window S…" at bounding box center [455, 255] width 911 height 510
click at [459, 110] on input "Only shipping now – Tariff (≤60%) charged post-checkout" at bounding box center [455, 114] width 331 height 20
click at [392, 113] on input "Only shipping now – Tariff (≤60%) charged post-checkout" at bounding box center [455, 114] width 331 height 20
click at [413, 113] on input "Only shipping now – Tariff ≤60%) charged post-checkout" at bounding box center [455, 114] width 331 height 20
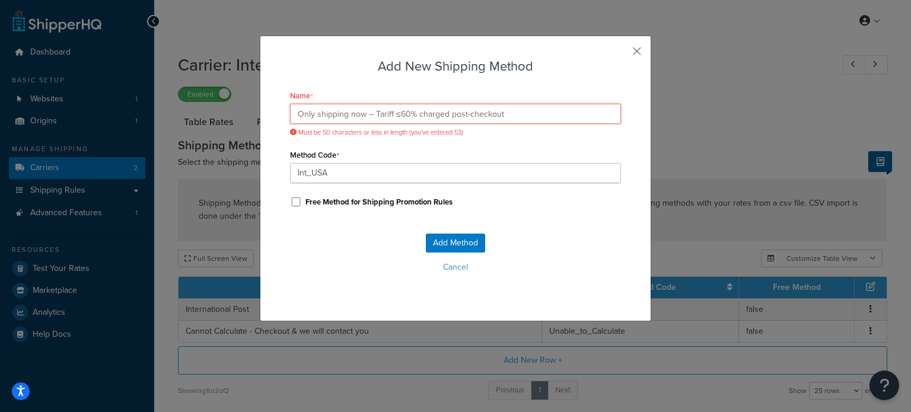
click at [392, 113] on input "Only shipping now – Tariff ≤60% charged post-checkout" at bounding box center [455, 114] width 331 height 20
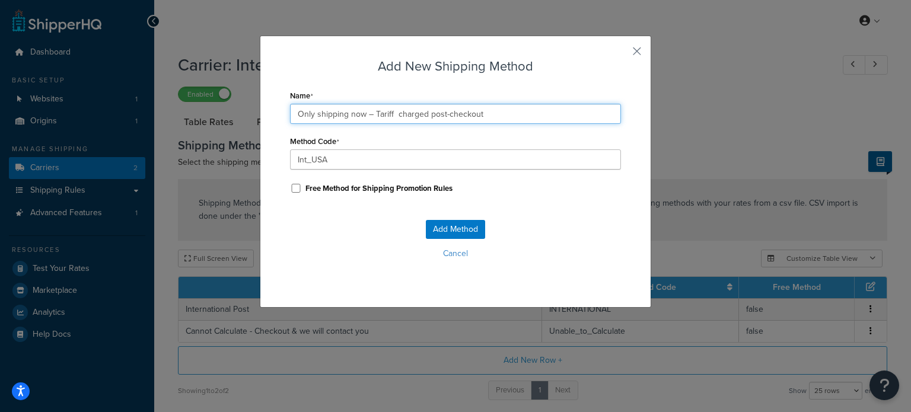
click at [370, 114] on input "Only shipping now – Tariff charged post-checkout" at bounding box center [455, 114] width 331 height 20
paste input "≤60%"
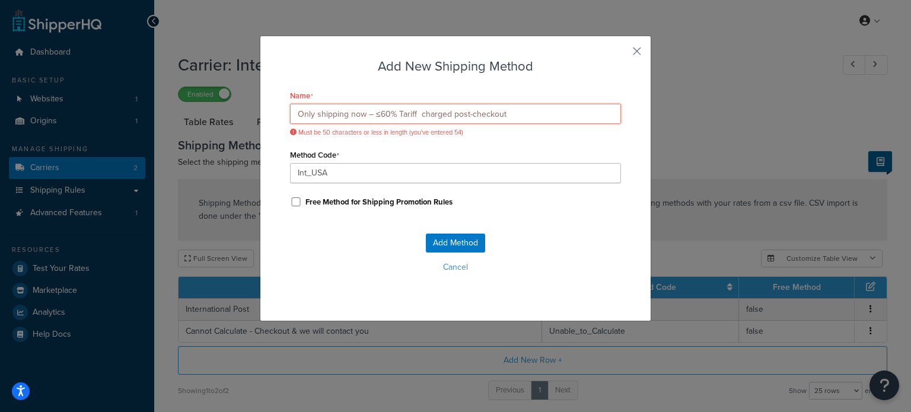
click at [361, 118] on input "Only shipping now – ≤60% Tariff charged post-checkout" at bounding box center [455, 114] width 331 height 20
click at [517, 113] on input "Only shipping now - ≤60% Tariff charged post-checkout" at bounding box center [455, 114] width 331 height 20
click at [411, 113] on input "Only shipping now - ≤60% Tariff charged post-checkout" at bounding box center [455, 114] width 331 height 20
drag, startPoint x: 361, startPoint y: 115, endPoint x: 243, endPoint y: 110, distance: 118.2
click at [243, 110] on div "Add New Shipping Method Name Only shipping now - ≤60% Tariff charged post-check…" at bounding box center [455, 206] width 911 height 412
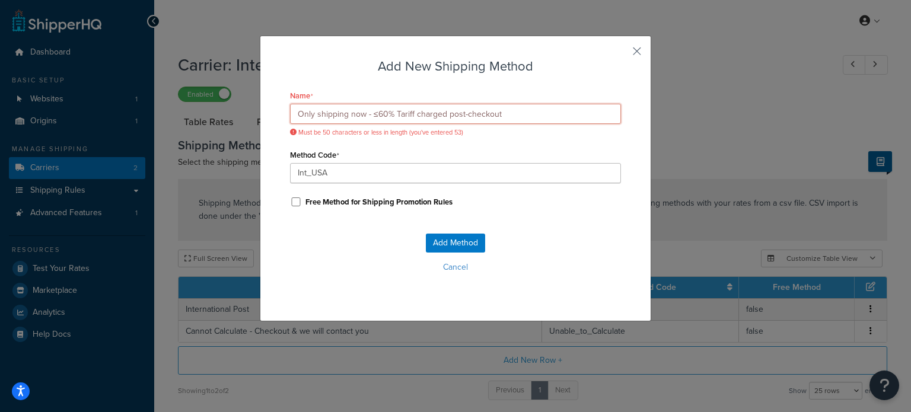
click at [338, 116] on input "Only shipping now - ≤60% Tariff charged post-checkout" at bounding box center [455, 114] width 331 height 20
drag, startPoint x: 344, startPoint y: 115, endPoint x: 239, endPoint y: 118, distance: 105.1
click at [239, 118] on div "Add New Shipping Method Name Only shipping now - ≤60% Tariff charged post-check…" at bounding box center [455, 206] width 911 height 412
click at [502, 110] on input "Postage cost now - ≤60% Tariff charged post-checkout" at bounding box center [455, 114] width 331 height 20
click at [419, 113] on input "Postage cost now - ≤60% Tariff charged post-checkout" at bounding box center [455, 114] width 331 height 20
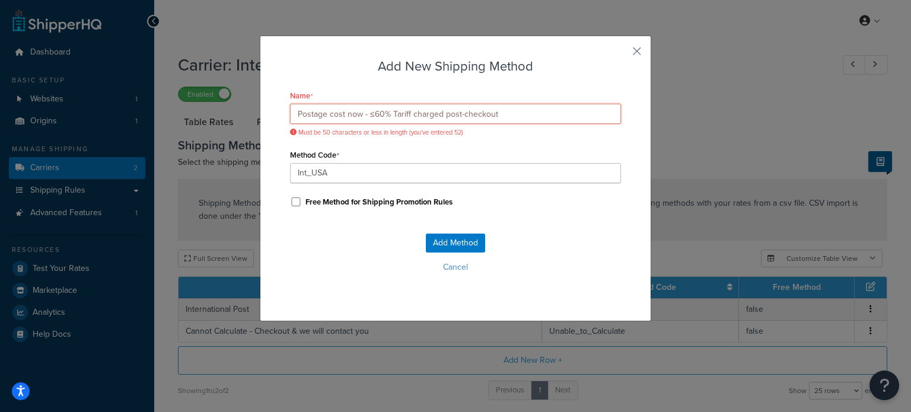
click at [419, 113] on input "Postage cost now - ≤60% Tariff charged post-checkout" at bounding box center [455, 114] width 331 height 20
click at [571, 113] on input "Postage cost now - ≤60% Tariff billed post-checkout" at bounding box center [455, 114] width 331 height 20
click at [361, 113] on input "Postage cost now - ≤60% Tariff billed post-checkout" at bounding box center [455, 114] width 331 height 20
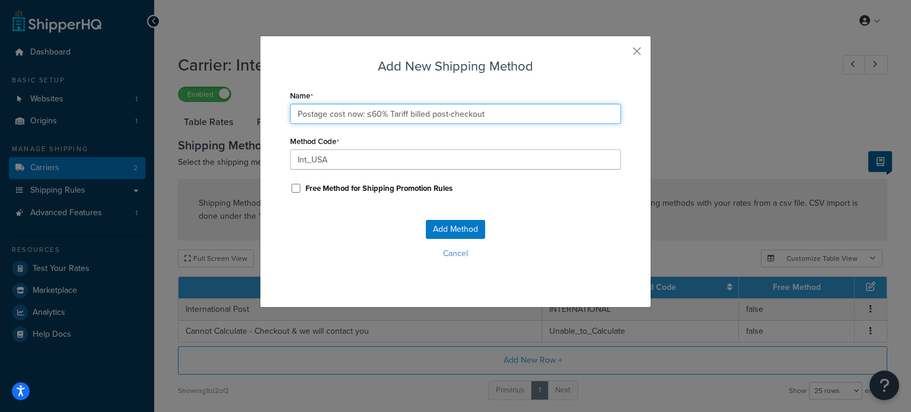
click at [356, 114] on input "Postage cost now: ≤60% Tariff billed post-checkout" at bounding box center [455, 114] width 331 height 20
drag, startPoint x: 338, startPoint y: 114, endPoint x: 268, endPoint y: 115, distance: 69.4
click at [268, 115] on div "Add New Shipping Method Name Postage cost now: ≤60% Tariff billed post-checkout…" at bounding box center [456, 172] width 392 height 272
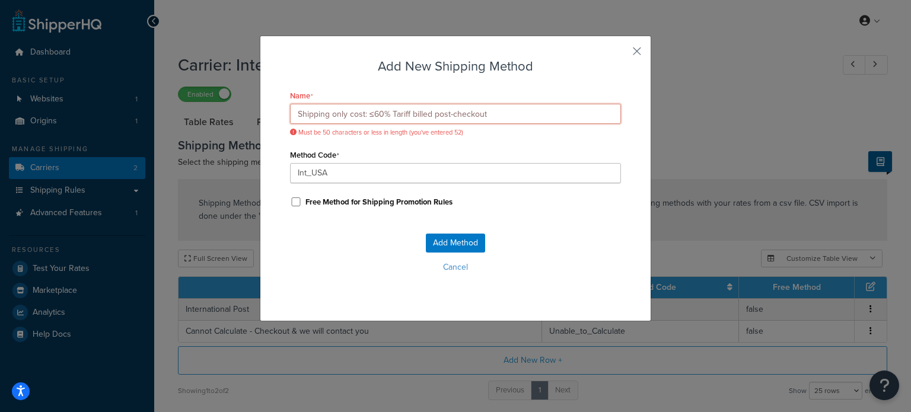
click at [426, 115] on input "Shipping only cost: ≤60% Tariff billed post-checkout" at bounding box center [455, 114] width 331 height 20
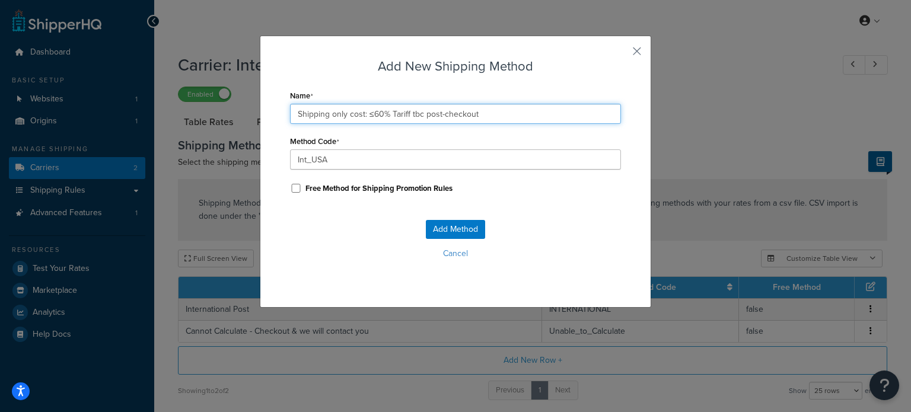
drag, startPoint x: 512, startPoint y: 108, endPoint x: 548, endPoint y: 123, distance: 38.8
click at [512, 107] on input "Shipping only cost: ≤60% Tariff tbc post-checkout" at bounding box center [455, 114] width 331 height 20
drag, startPoint x: 547, startPoint y: 117, endPoint x: -23, endPoint y: 112, distance: 570.2
click at [0, 112] on html "Accessibility Screen-Reader Guide, Feedback, and Issue Reporting | New window S…" at bounding box center [455, 255] width 911 height 510
click at [475, 109] on input "Shipping only cost: ≤60% Tariff tbc post-checkout" at bounding box center [455, 114] width 331 height 20
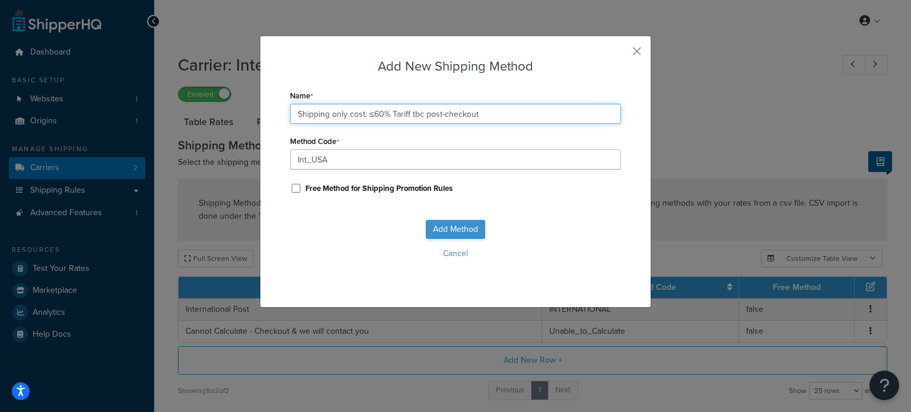
type input "Shipping only cost: ≤60% Tariff tbc post-checkout"
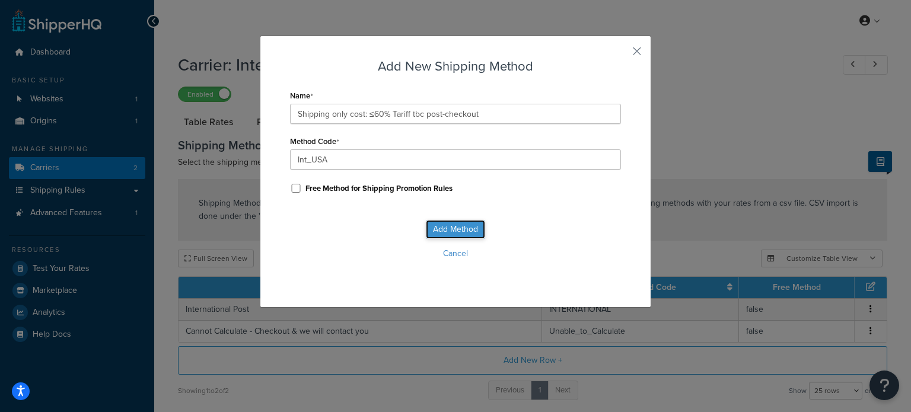
click at [456, 228] on button "Add Method" at bounding box center [455, 229] width 59 height 19
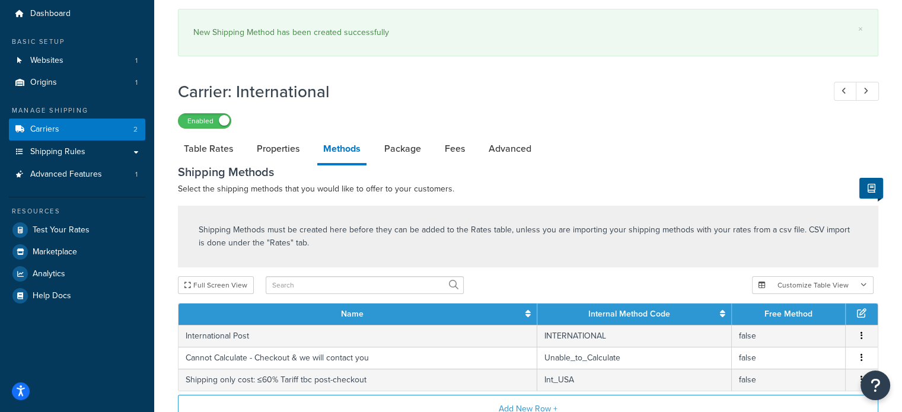
scroll to position [59, 0]
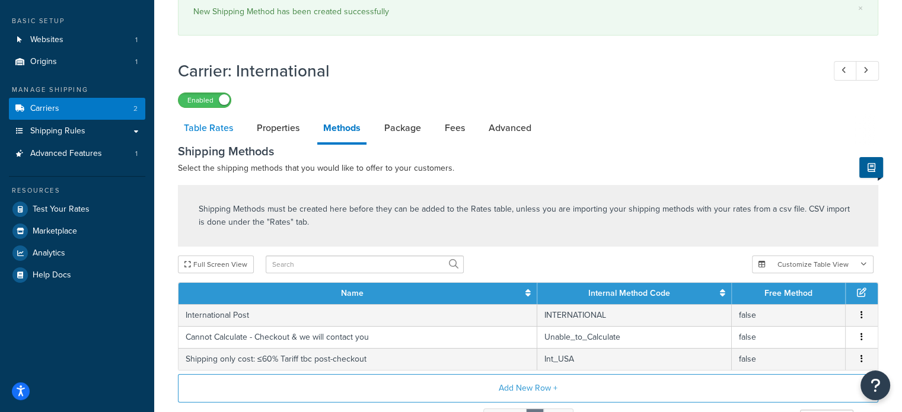
click at [214, 132] on link "Table Rates" at bounding box center [208, 128] width 61 height 28
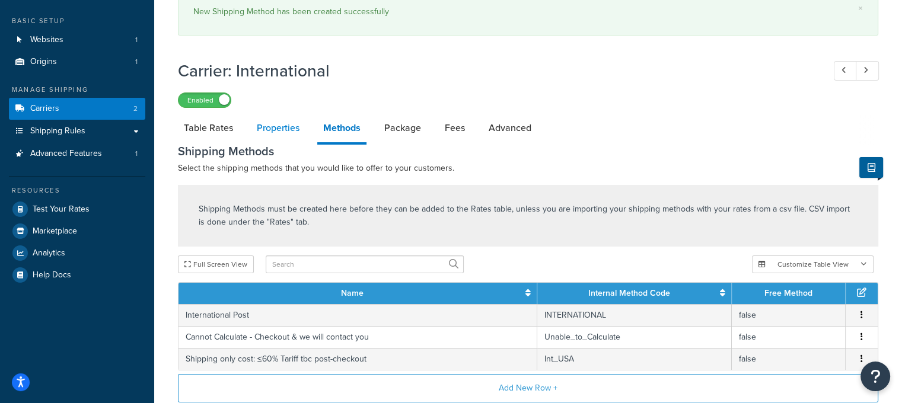
select select "25"
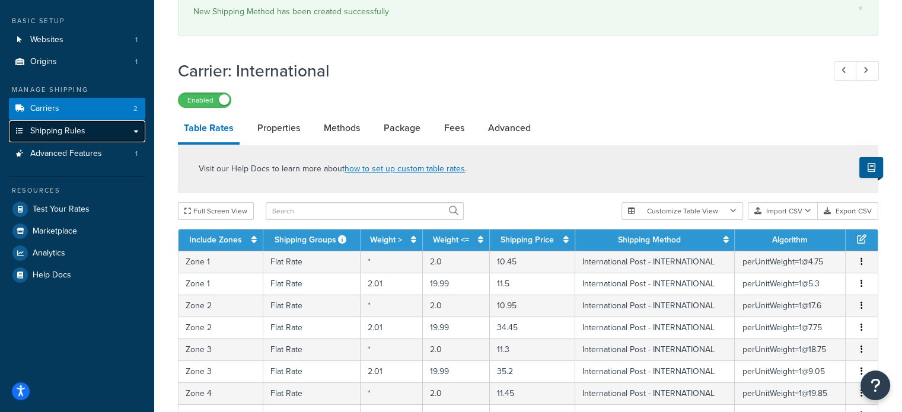
click at [52, 126] on span "Shipping Rules" at bounding box center [57, 131] width 55 height 10
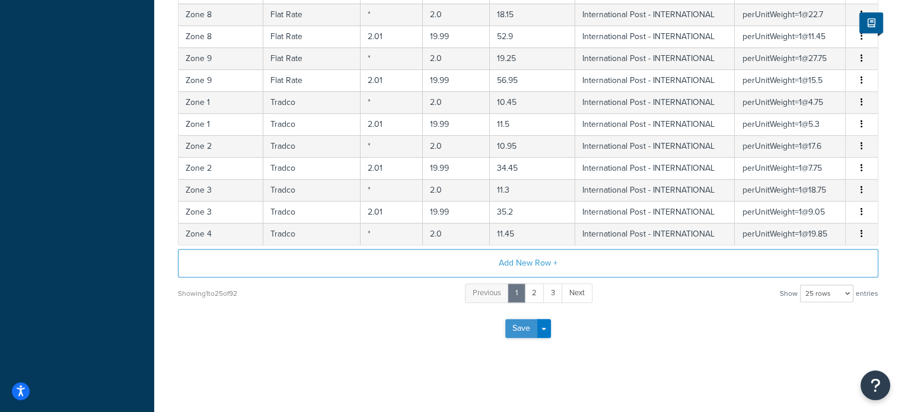
click at [520, 330] on button "Save" at bounding box center [522, 328] width 32 height 19
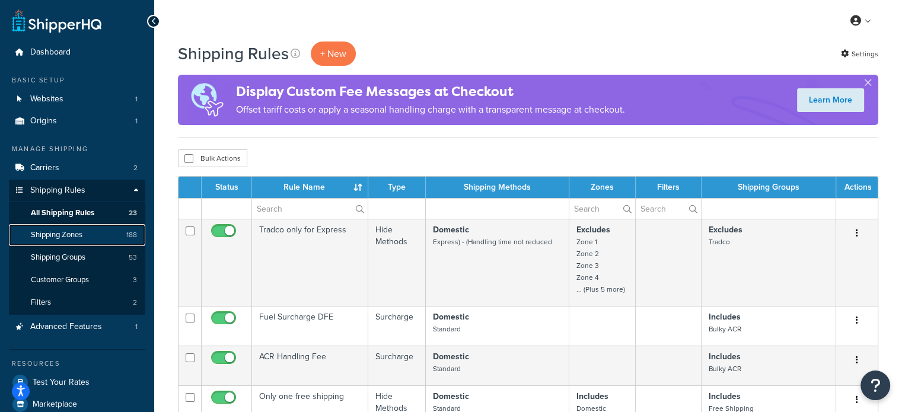
click at [92, 232] on link "Shipping Zones 188" at bounding box center [77, 235] width 136 height 22
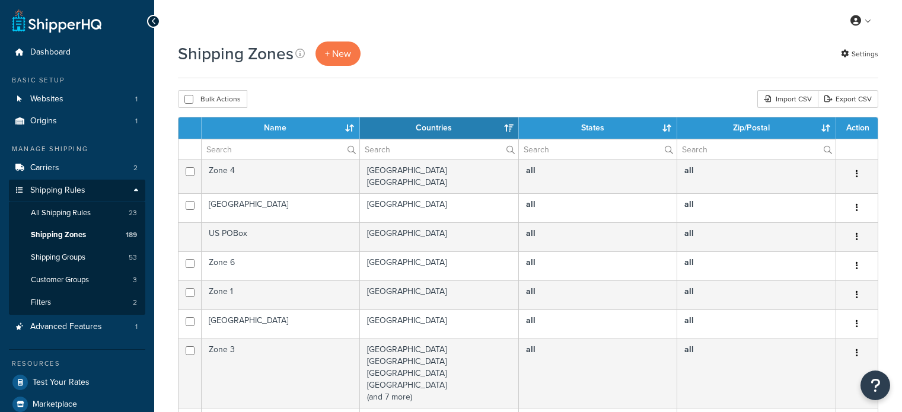
select select "15"
click at [66, 97] on link "Websites 1" at bounding box center [77, 99] width 136 height 22
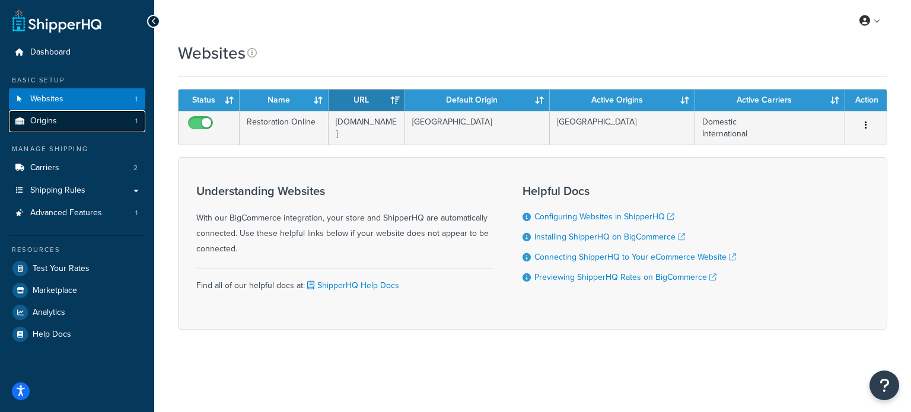
click at [71, 124] on link "Origins 1" at bounding box center [77, 121] width 136 height 22
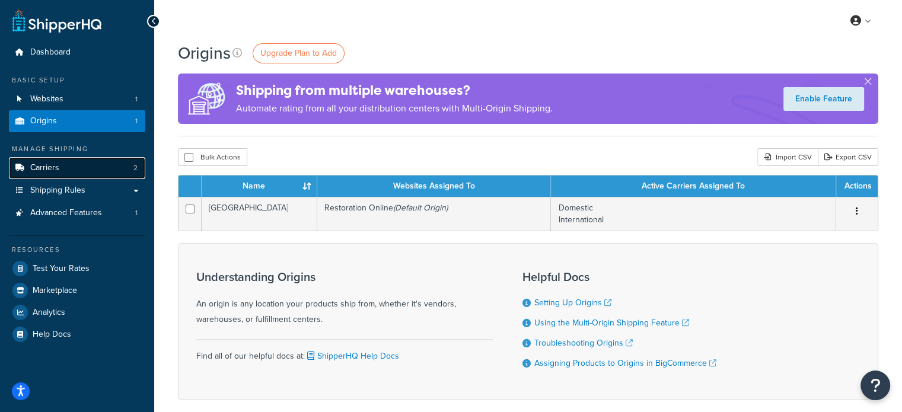
click at [62, 166] on link "Carriers 2" at bounding box center [77, 168] width 136 height 22
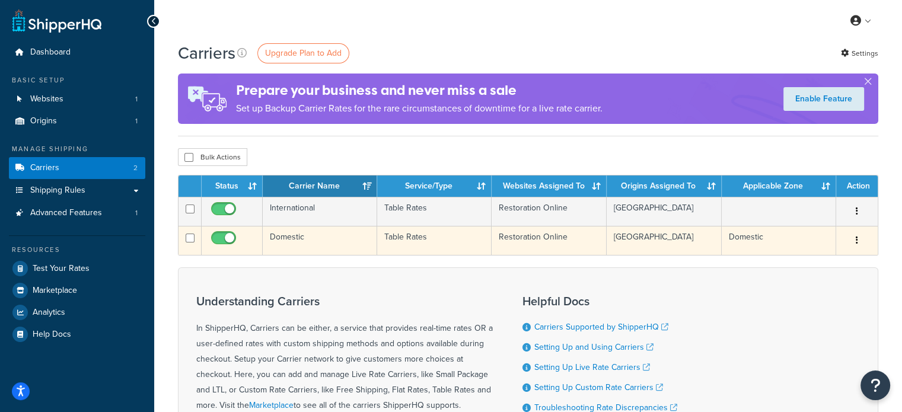
click at [330, 236] on td "Domestic" at bounding box center [320, 240] width 115 height 29
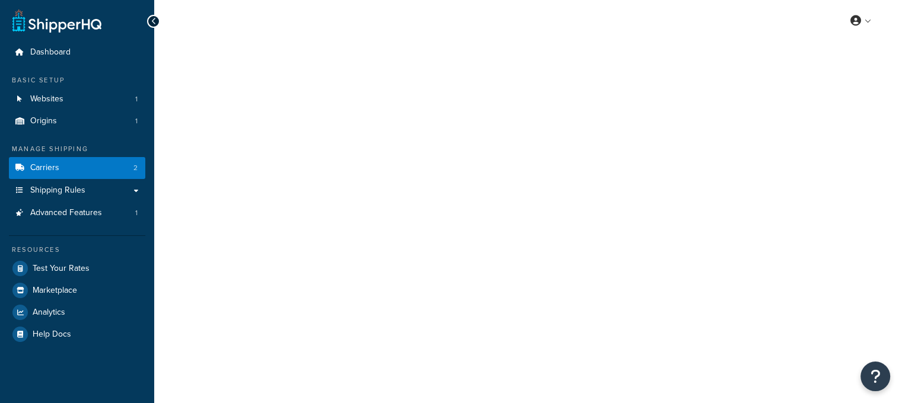
select select "25"
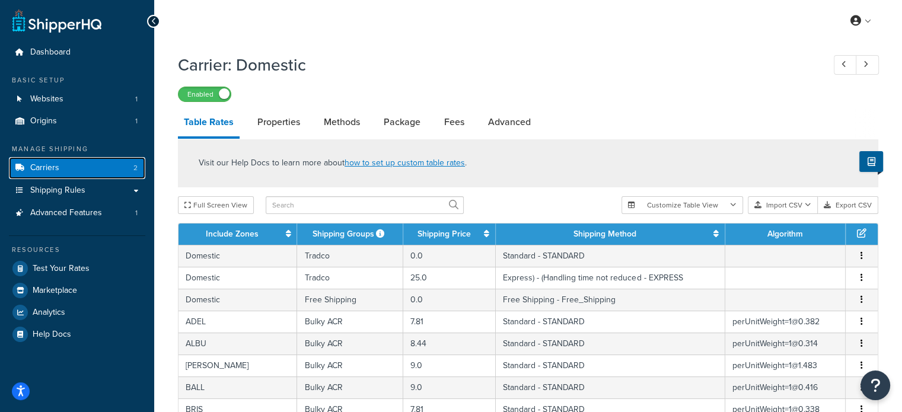
click at [48, 171] on span "Carriers" at bounding box center [44, 168] width 29 height 10
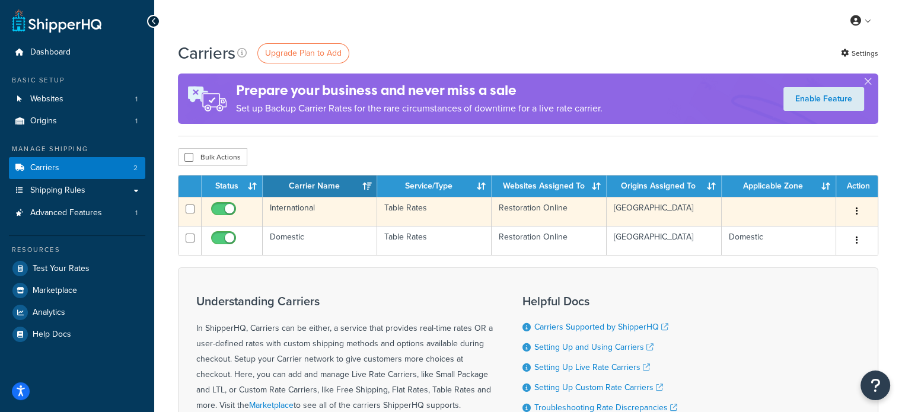
click at [324, 217] on td "International" at bounding box center [320, 211] width 115 height 29
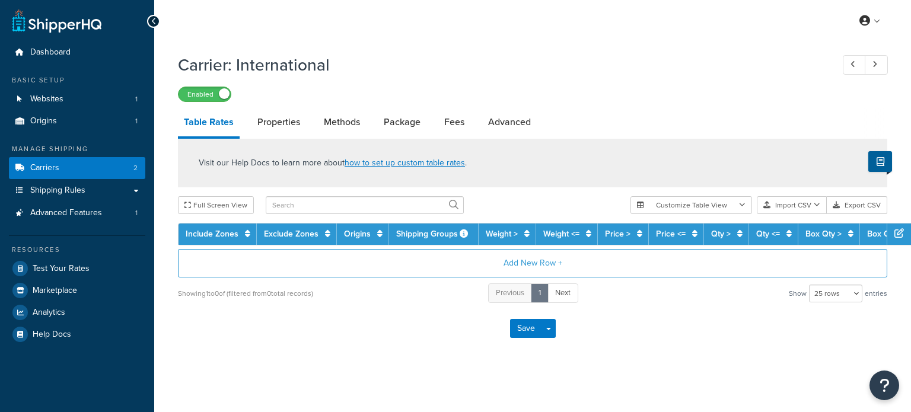
select select "25"
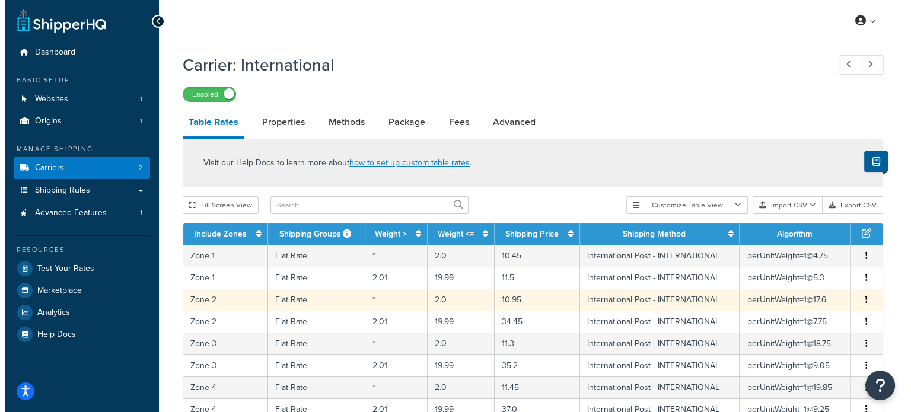
scroll to position [178, 0]
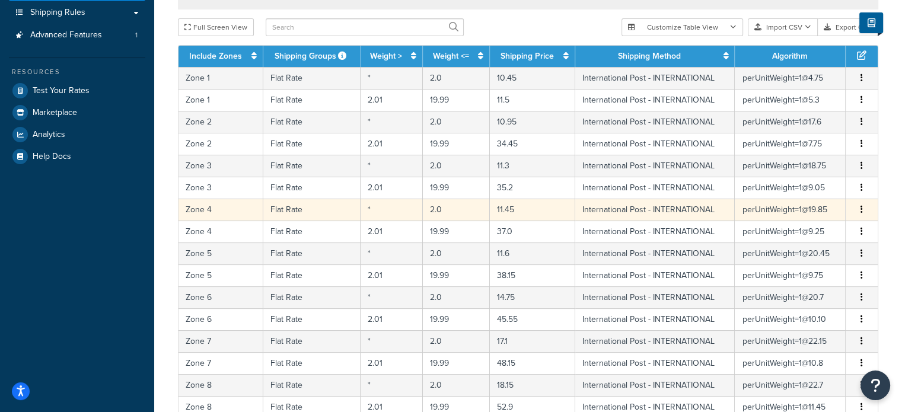
click at [224, 210] on td "Zone 4" at bounding box center [221, 210] width 85 height 22
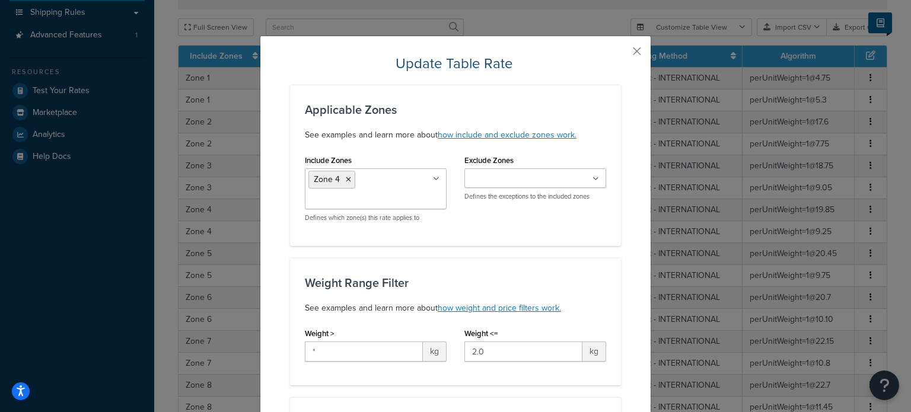
click at [519, 182] on input "Exclude Zones" at bounding box center [520, 179] width 105 height 13
type input "united"
click at [607, 121] on div "Applicable Zones See examples and learn more about how include and exclude zone…" at bounding box center [455, 165] width 331 height 161
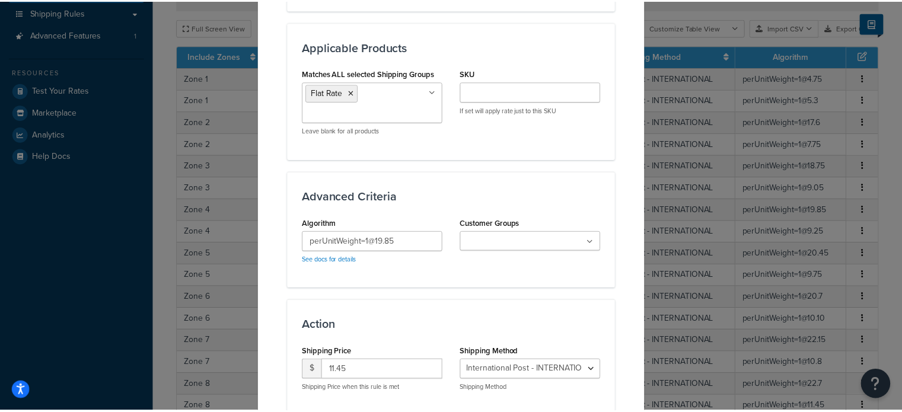
scroll to position [721, 0]
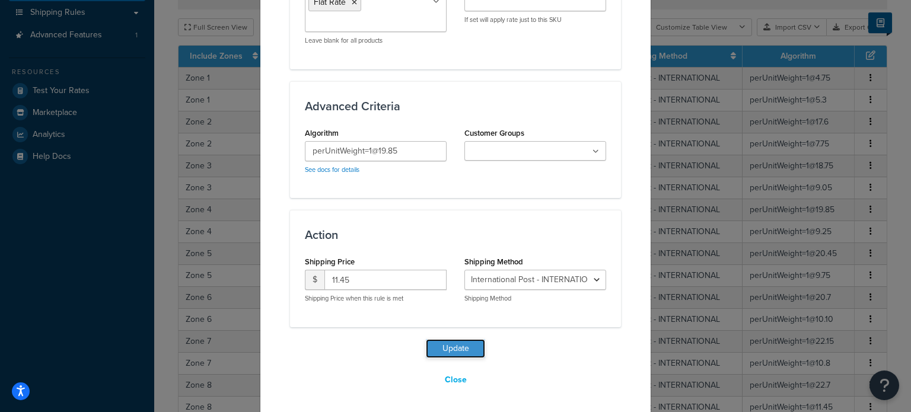
click at [455, 346] on button "Update" at bounding box center [455, 348] width 59 height 19
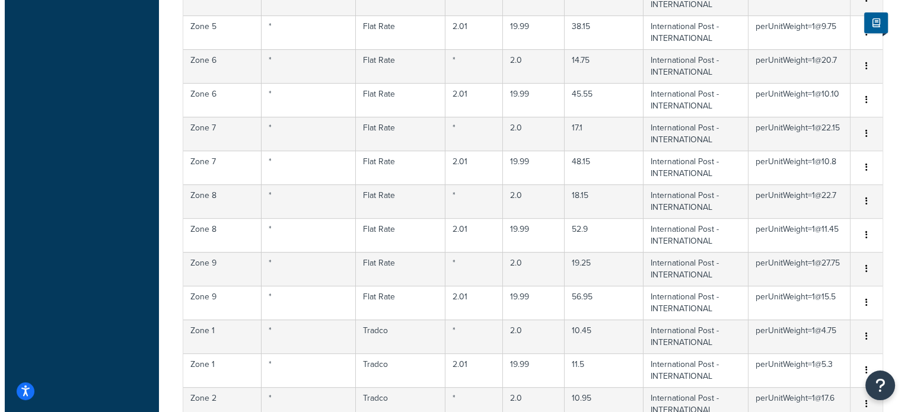
scroll to position [843, 0]
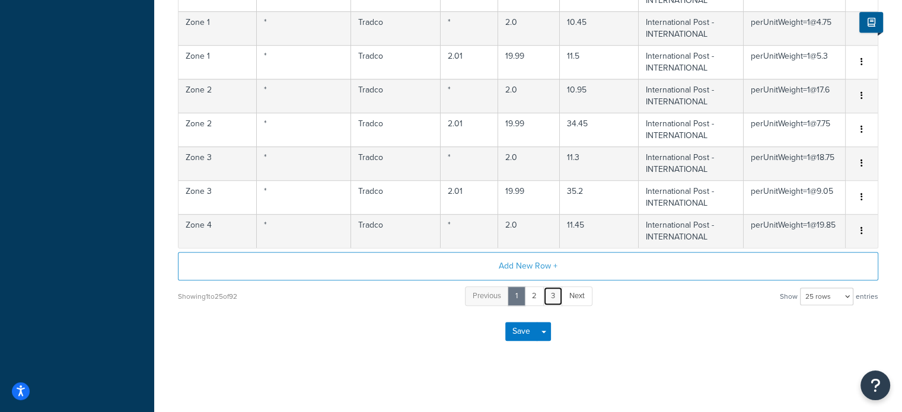
click at [558, 294] on link "3" at bounding box center [553, 297] width 20 height 20
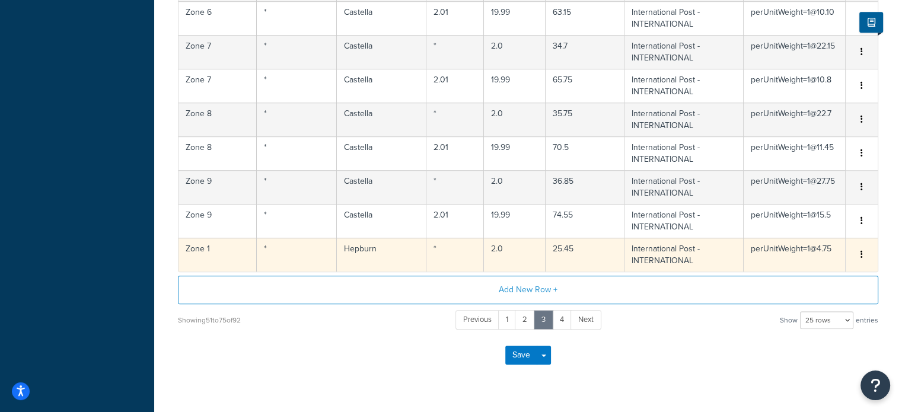
click at [536, 261] on td "2.0" at bounding box center [515, 255] width 62 height 34
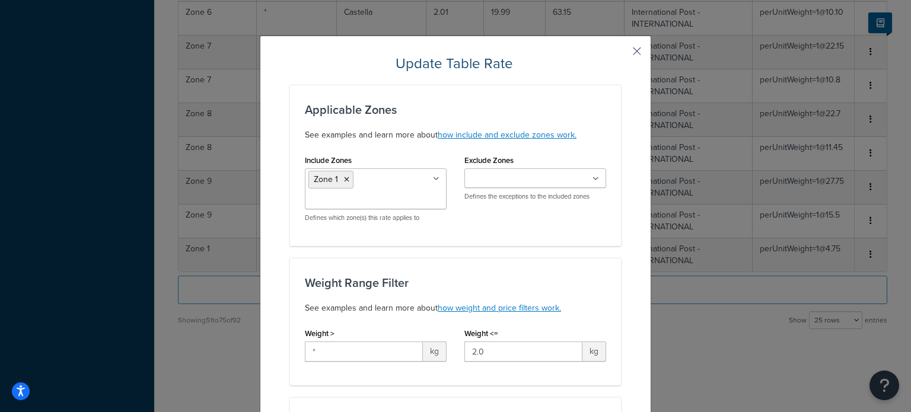
click at [621, 54] on button "button" at bounding box center [619, 55] width 3 height 3
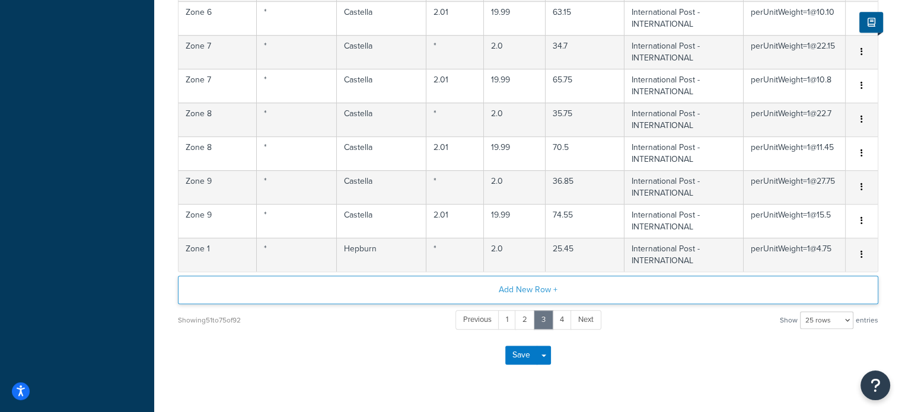
click at [491, 281] on button "Add New Row +" at bounding box center [528, 290] width 701 height 28
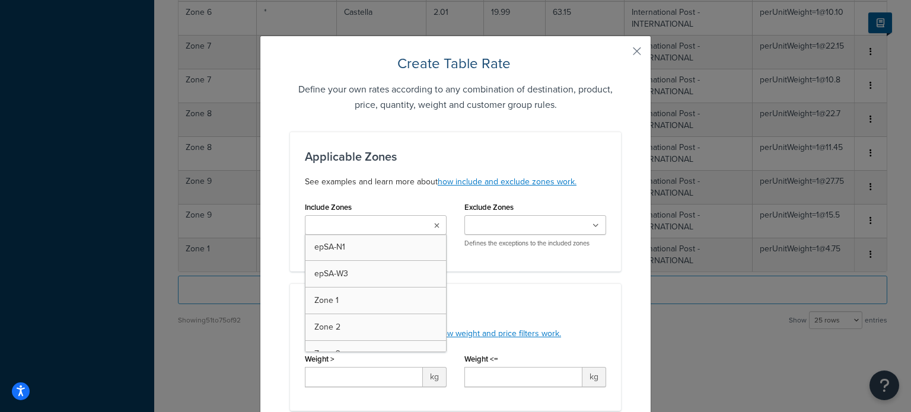
click at [360, 225] on input "Include Zones" at bounding box center [361, 226] width 105 height 13
type input "unite"
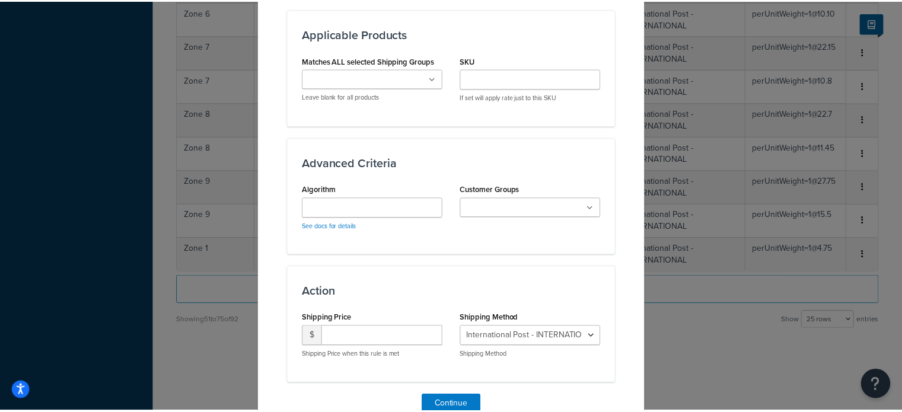
scroll to position [748, 0]
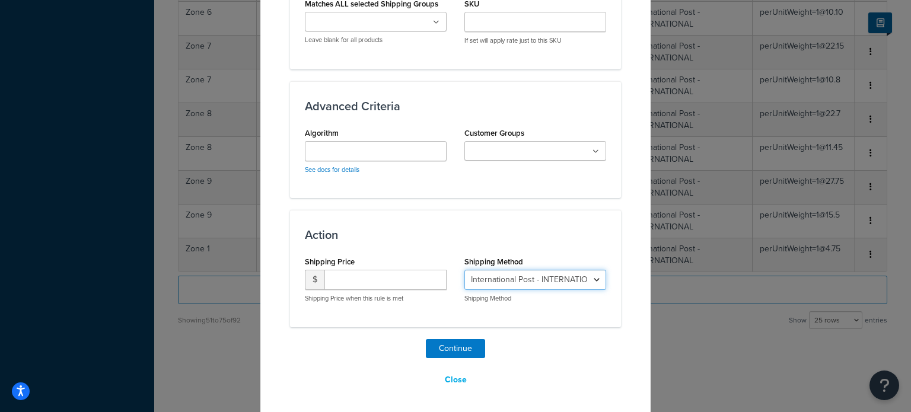
click at [508, 277] on select "International Post - INTERNATIONAL Cannot Calculate - Checkout & we will contac…" at bounding box center [536, 280] width 142 height 20
select select "182827"
click at [465, 270] on select "International Post - INTERNATIONAL Cannot Calculate - Checkout & we will contac…" at bounding box center [536, 280] width 142 height 20
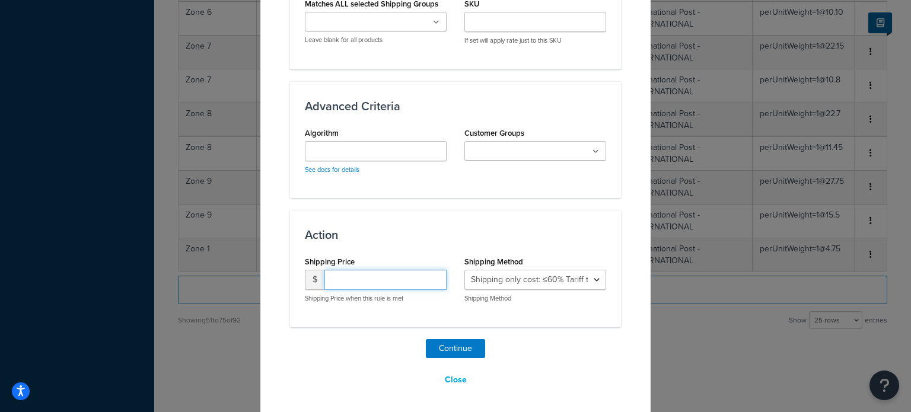
click at [365, 276] on input "number" at bounding box center [386, 280] width 122 height 20
type input "0.00"
click at [444, 344] on button "Continue" at bounding box center [455, 348] width 59 height 19
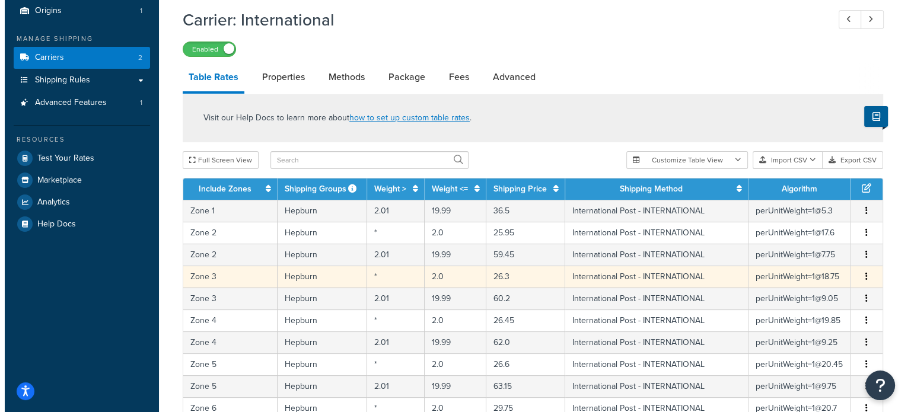
scroll to position [0, 0]
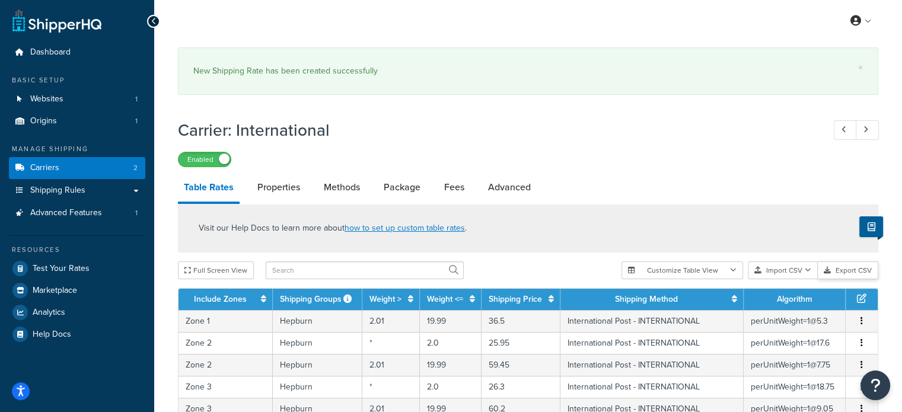
click at [850, 271] on button "Export CSV" at bounding box center [848, 271] width 61 height 18
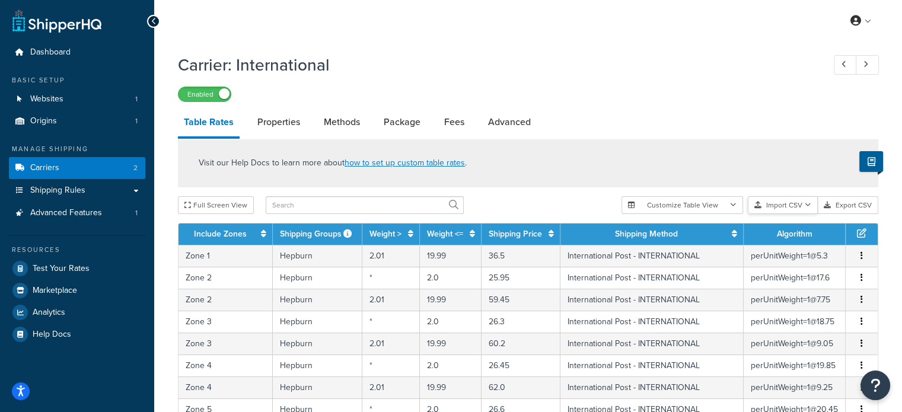
click at [774, 206] on button "Import CSV" at bounding box center [783, 205] width 70 height 18
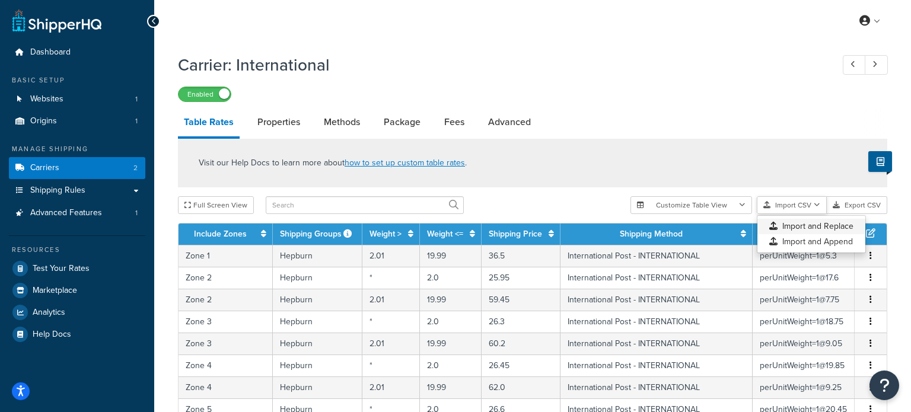
click at [782, 214] on div "Customize Table View Show all columns Show selected columns Import CSV Import a…" at bounding box center [759, 205] width 257 height 18
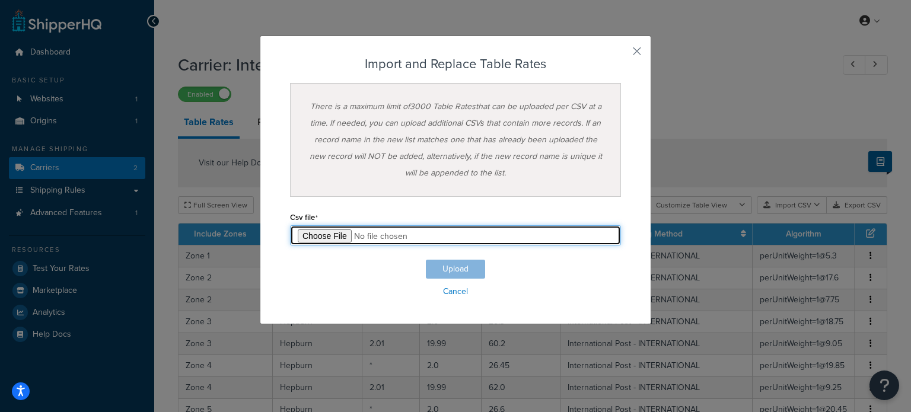
click at [307, 236] on input "file" at bounding box center [455, 235] width 331 height 20
type input "C:\fakepath\Table Rate Export-2025-09-18 0601.csv"
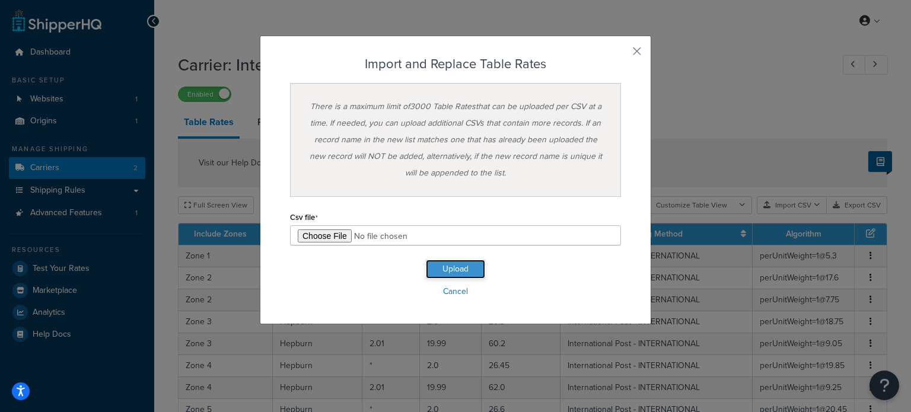
click at [467, 269] on button "Upload" at bounding box center [455, 269] width 59 height 19
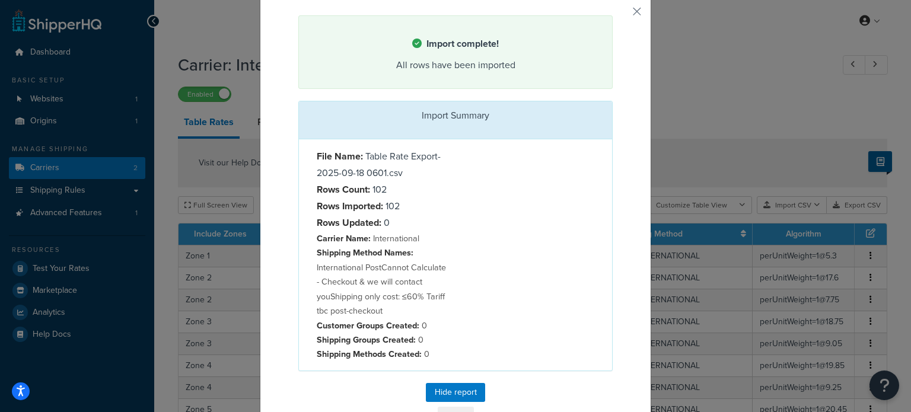
scroll to position [73, 0]
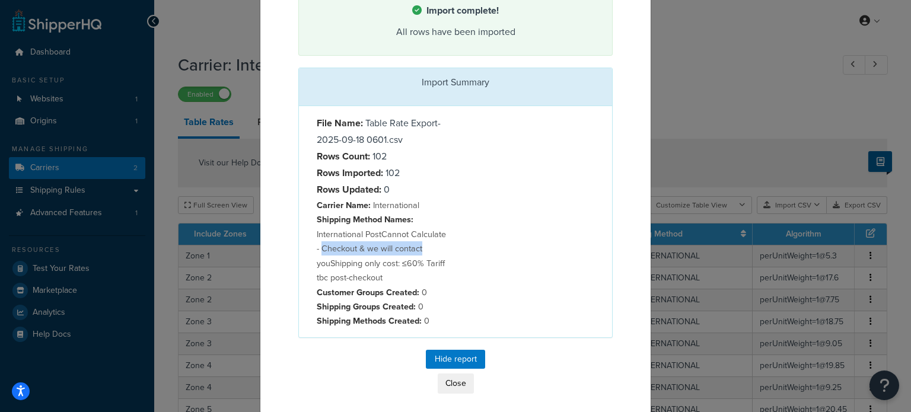
drag, startPoint x: 396, startPoint y: 248, endPoint x: 466, endPoint y: 249, distance: 70.0
click at [424, 248] on p "Shipping Method Names: International Post Cannot Calculate - Checkout & we will…" at bounding box center [382, 248] width 130 height 72
click at [466, 249] on div "File Name: Table Rate Export-2025-09-18 0601.csv Rows Count: 102 Rows Imported:…" at bounding box center [455, 221] width 313 height 231
click at [377, 230] on p "Shipping Method Names: International Post Cannot Calculate - Checkout & we will…" at bounding box center [382, 248] width 130 height 72
drag, startPoint x: 332, startPoint y: 248, endPoint x: 468, endPoint y: 281, distance: 139.9
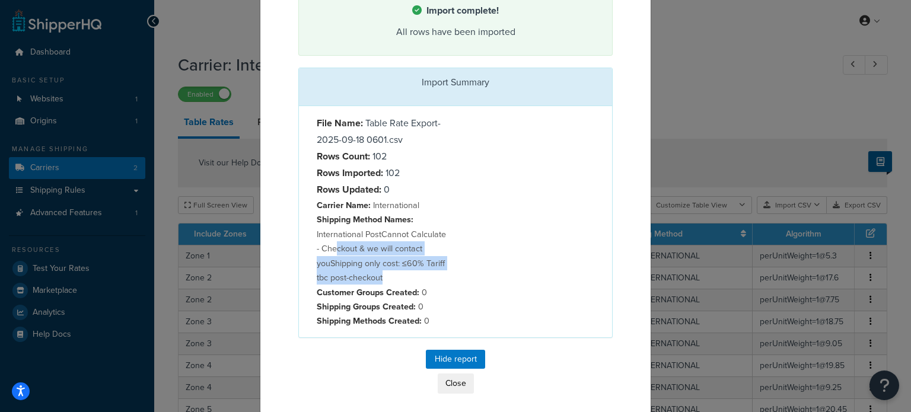
click at [468, 281] on div "File Name: Table Rate Export-2025-09-18 0601.csv Rows Count: 102 Rows Imported:…" at bounding box center [455, 221] width 313 height 231
click at [510, 298] on div "File Name: Table Rate Export-2025-09-18 0601.csv Rows Count: 102 Rows Imported:…" at bounding box center [455, 221] width 313 height 231
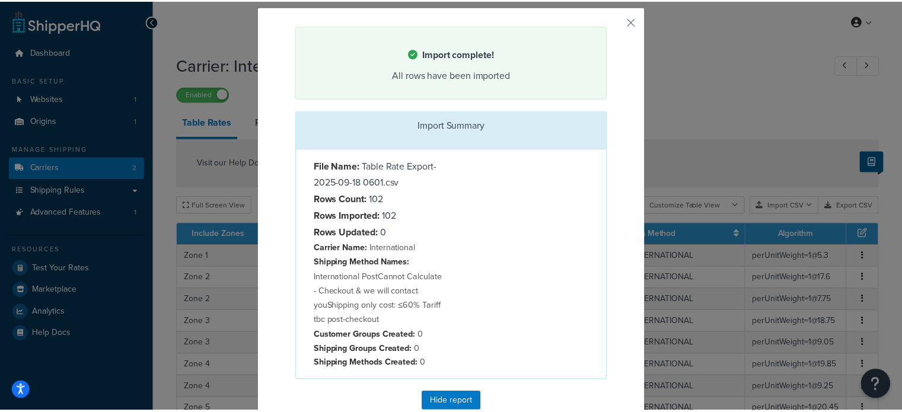
scroll to position [0, 0]
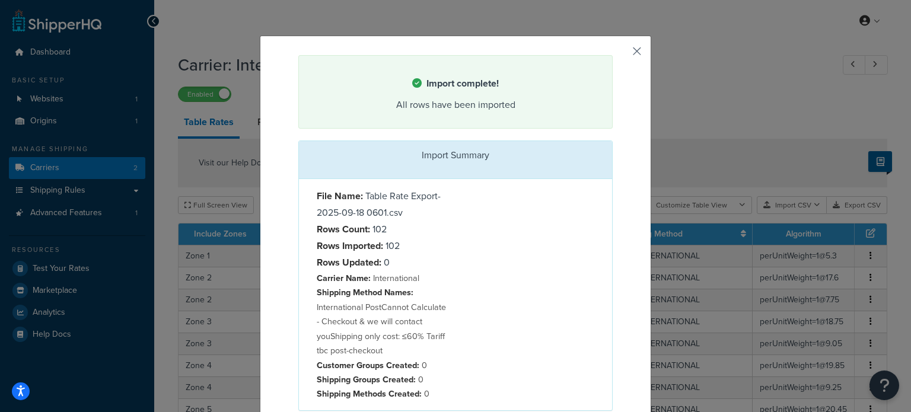
click at [613, 55] on button "button" at bounding box center [611, 56] width 3 height 3
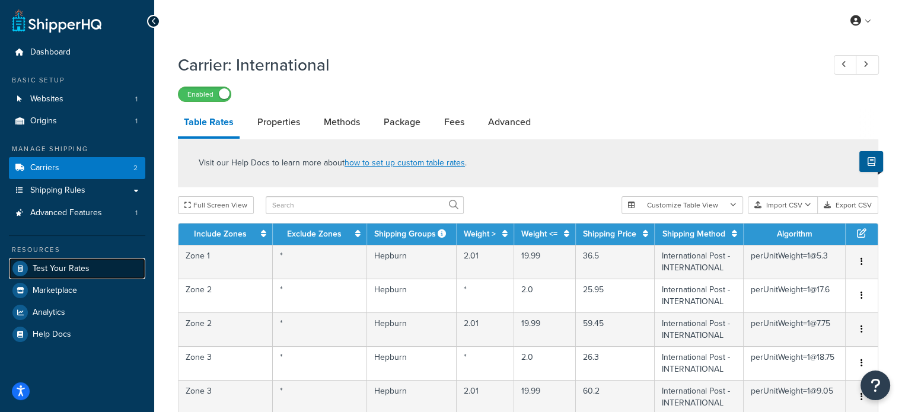
click at [78, 265] on span "Test Your Rates" at bounding box center [61, 269] width 57 height 10
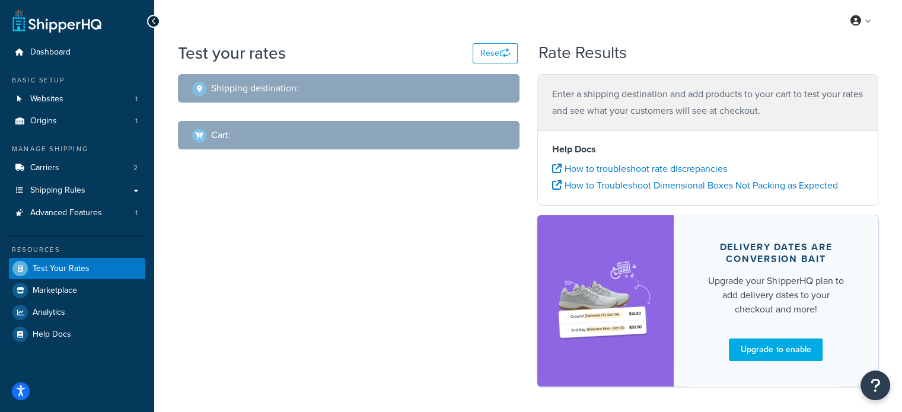
select select "TX"
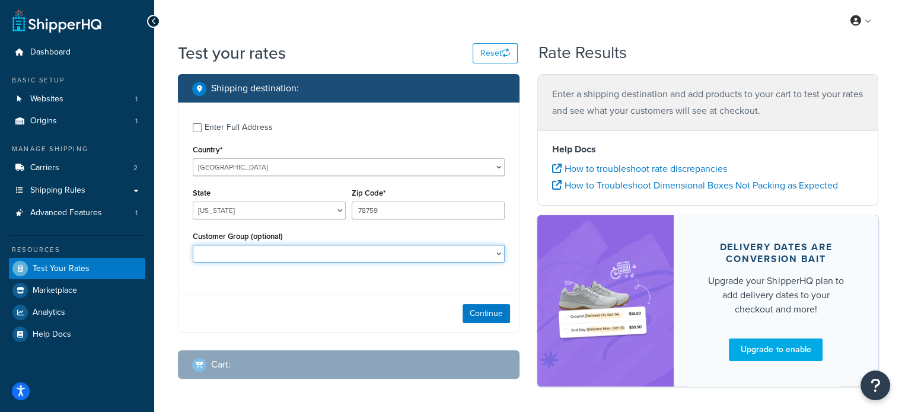
click at [250, 253] on select "Retail Wholesale" at bounding box center [349, 254] width 312 height 18
select select "Retail"
click at [193, 246] on select "Retail Wholesale" at bounding box center [349, 254] width 312 height 18
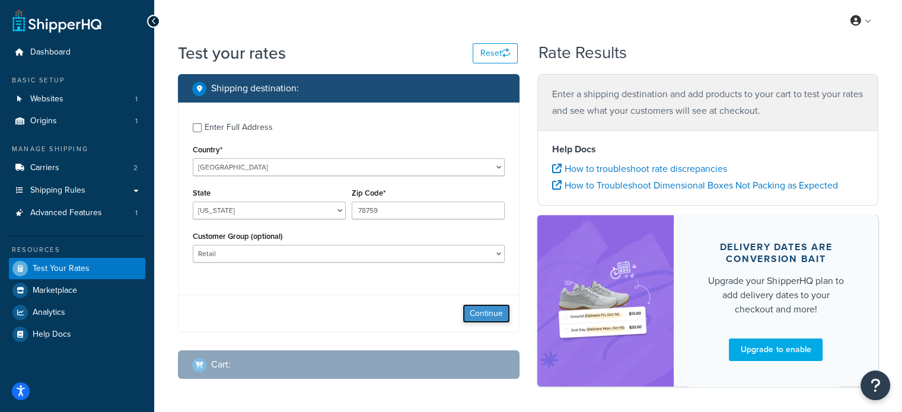
click at [484, 316] on button "Continue" at bounding box center [486, 313] width 47 height 19
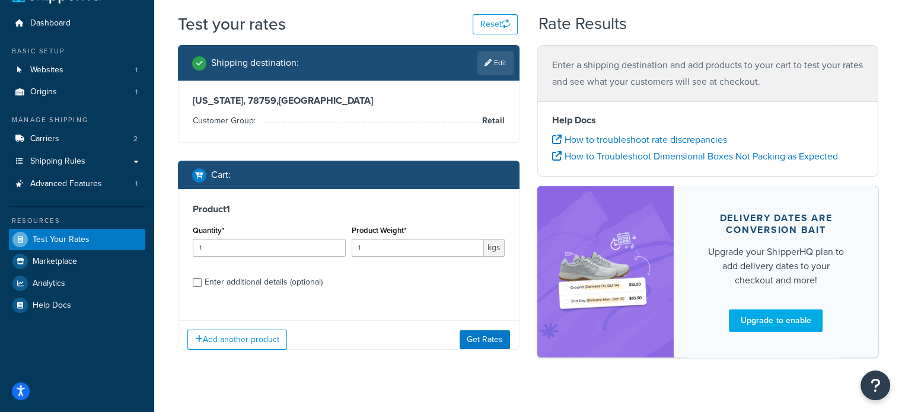
scroll to position [45, 0]
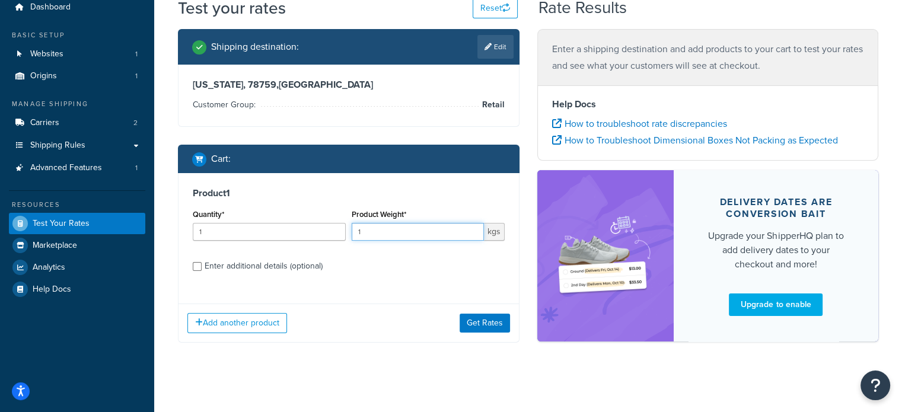
click at [425, 227] on input "1" at bounding box center [418, 232] width 132 height 18
type input "6"
click at [487, 320] on button "Get Rates" at bounding box center [485, 323] width 50 height 19
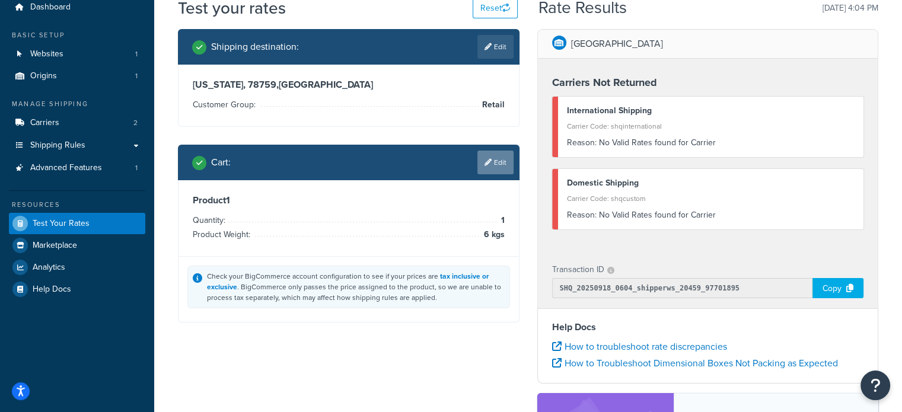
click at [491, 161] on link "Edit" at bounding box center [496, 163] width 36 height 24
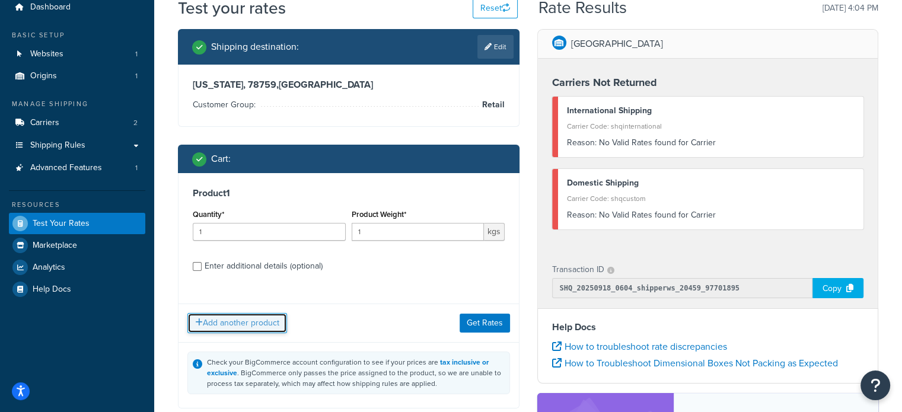
click at [239, 320] on button "Add another product" at bounding box center [237, 323] width 100 height 20
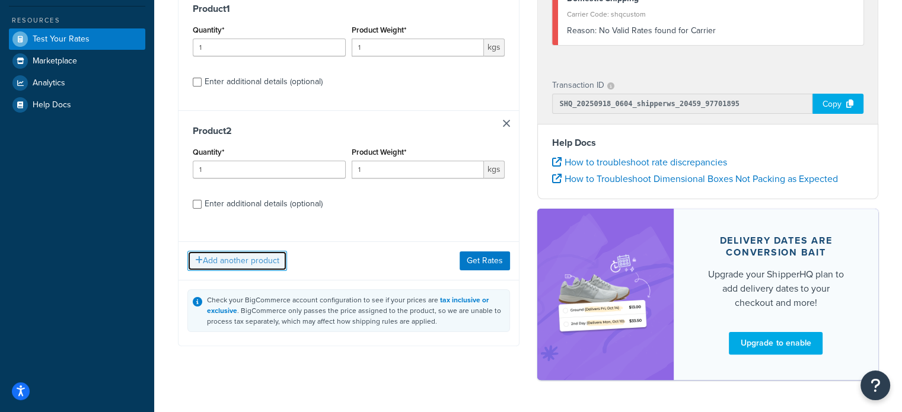
scroll to position [150, 0]
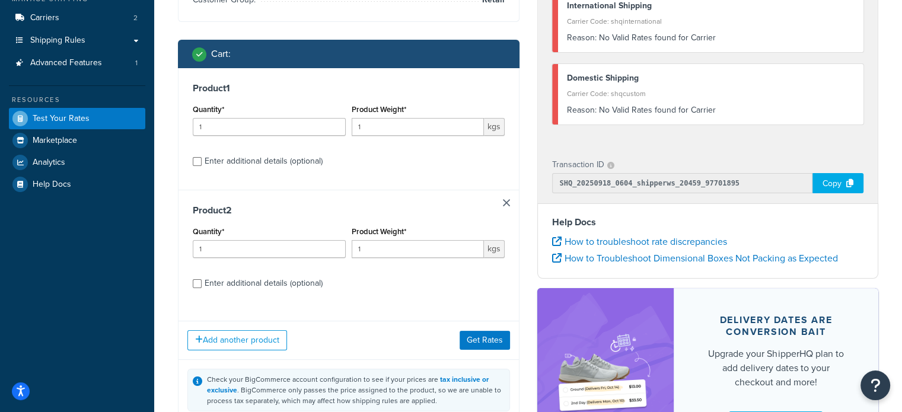
click at [507, 201] on link at bounding box center [506, 202] width 7 height 7
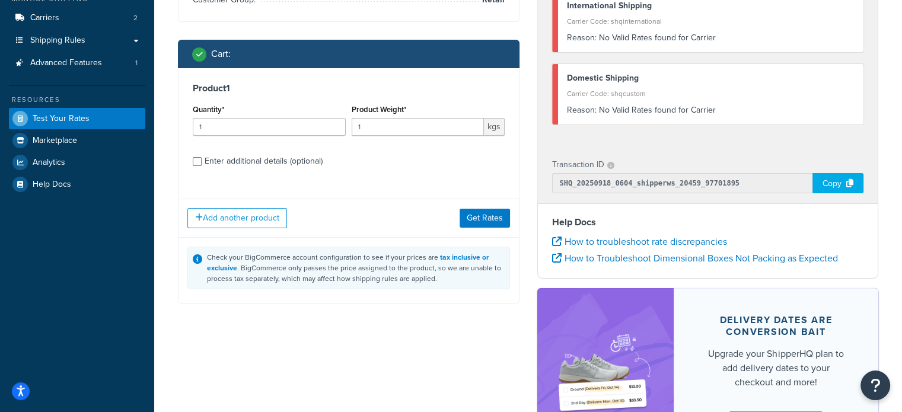
click at [227, 165] on div "Enter additional details (optional)" at bounding box center [264, 161] width 118 height 17
click at [202, 165] on input "Enter additional details (optional)" at bounding box center [197, 161] width 9 height 9
checkbox input "true"
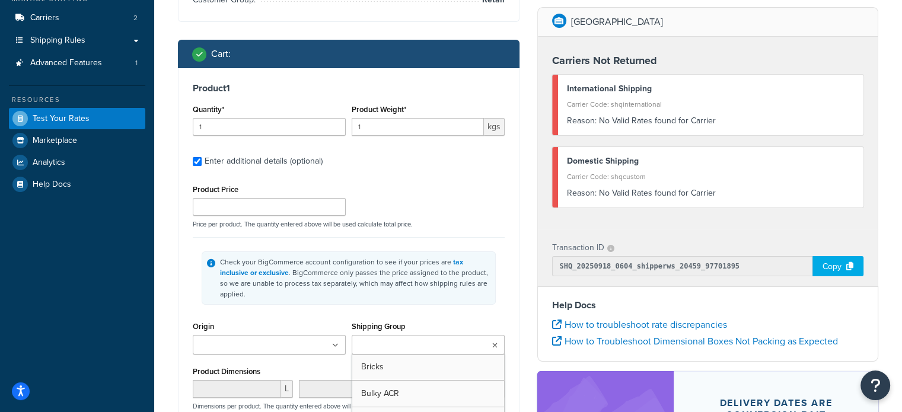
click at [437, 339] on input "Shipping Group" at bounding box center [407, 345] width 105 height 13
type input "tra"
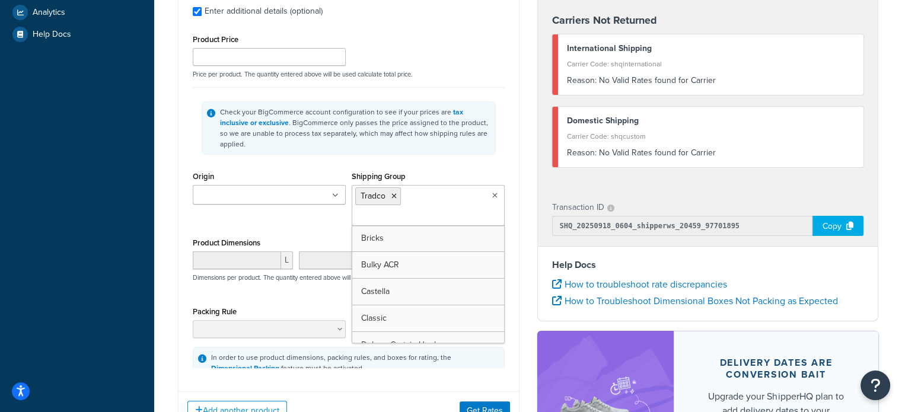
scroll to position [447, 0]
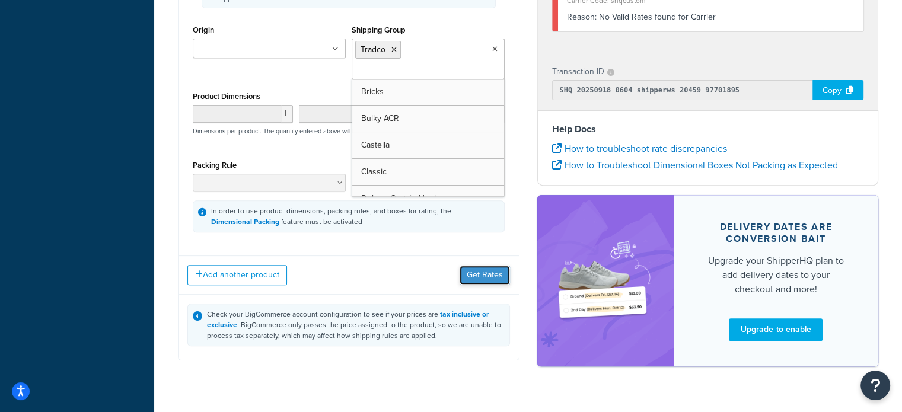
click at [479, 266] on button "Get Rates" at bounding box center [485, 275] width 50 height 19
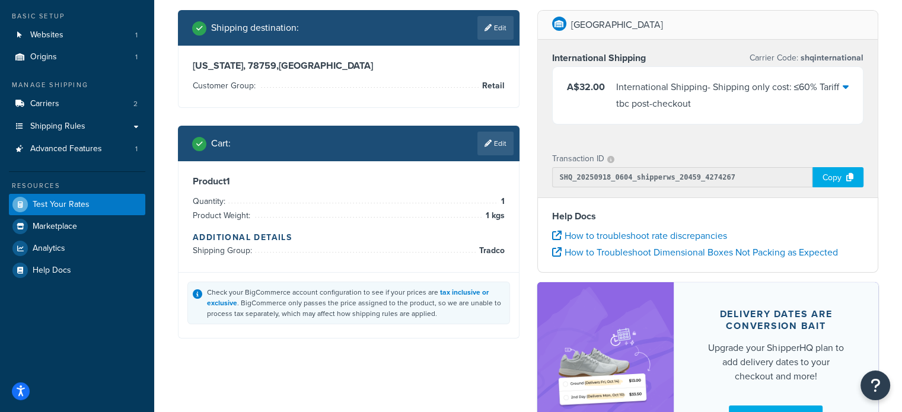
scroll to position [0, 0]
